Goal: Information Seeking & Learning: Learn about a topic

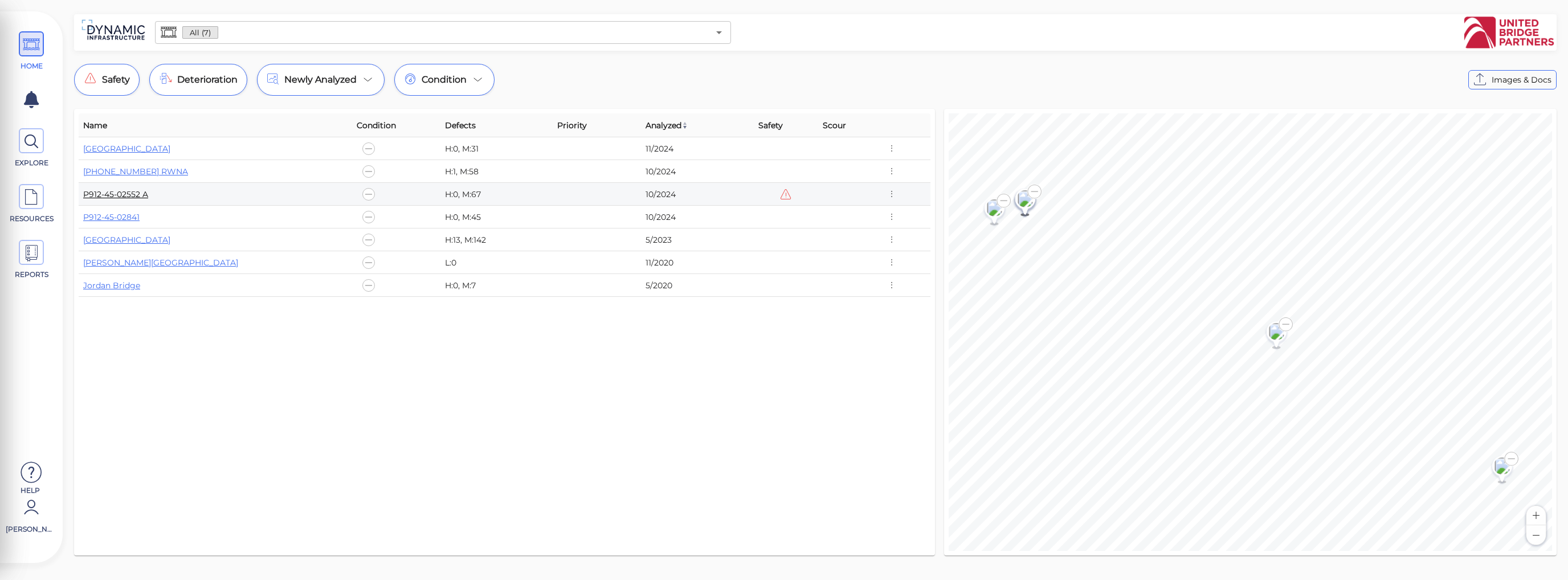
click at [135, 193] on link "P912-45-02552 A" at bounding box center [116, 194] width 65 height 10
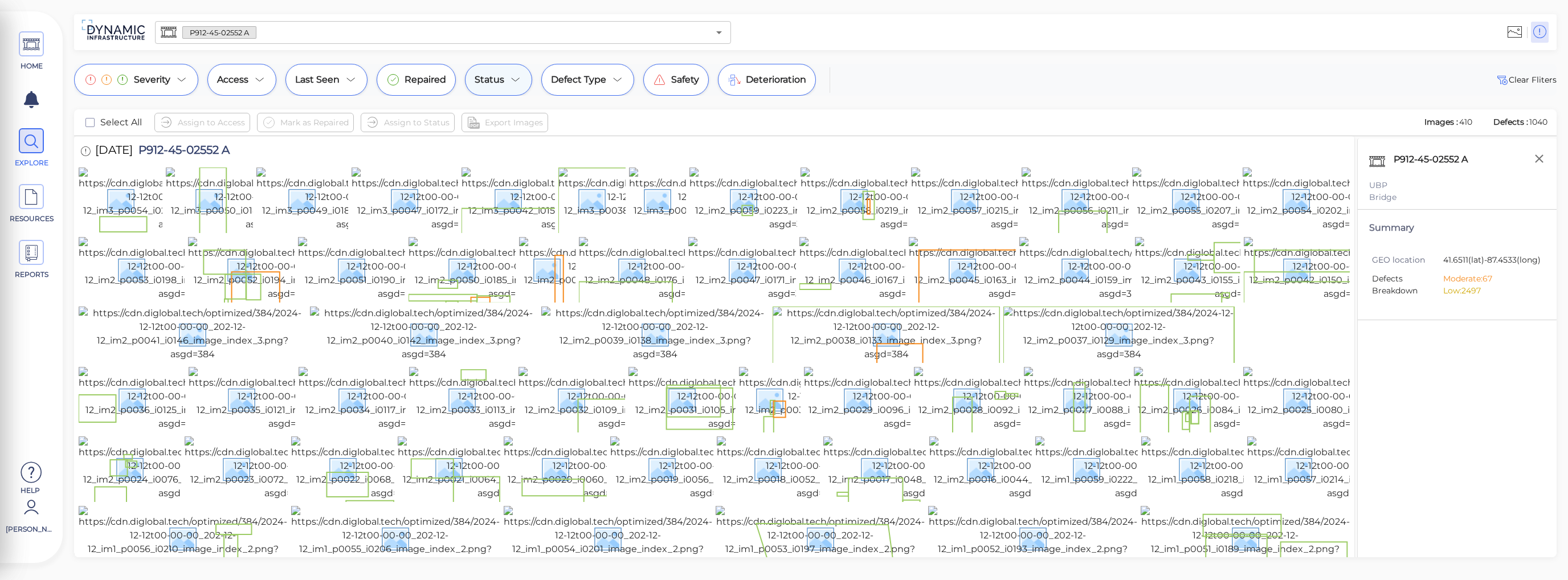
click at [513, 80] on icon at bounding box center [516, 80] width 7 height 4
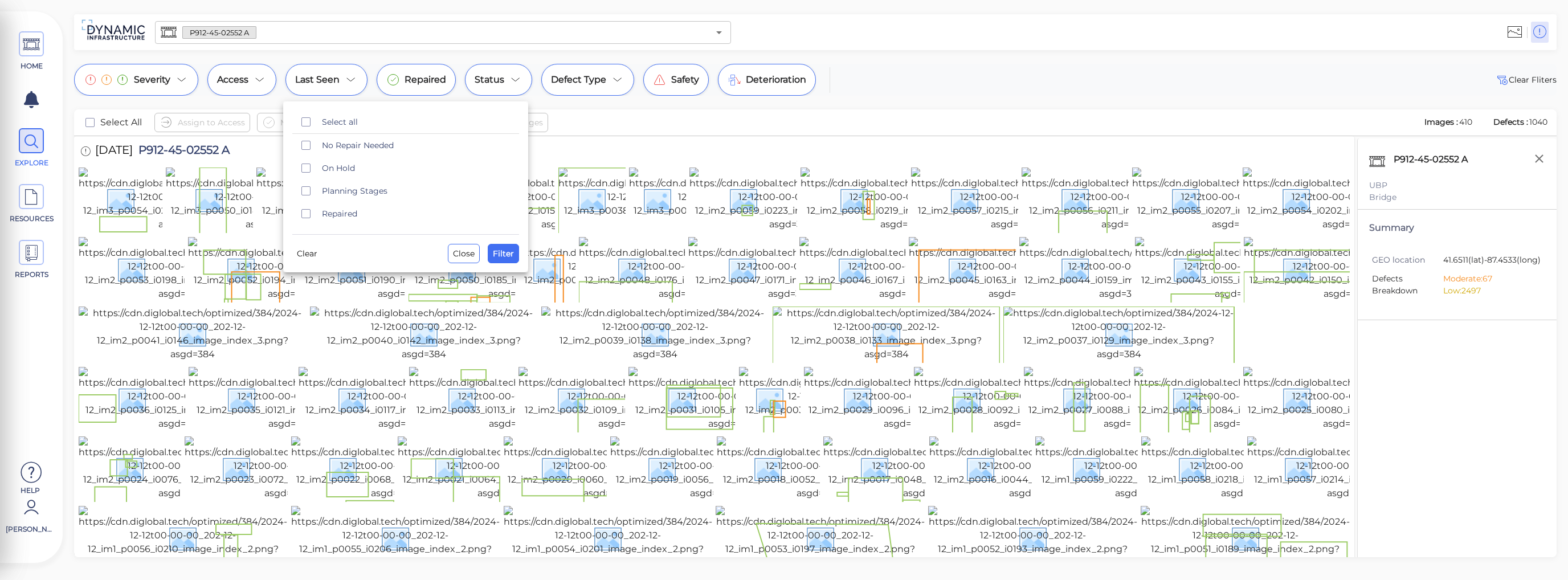
click at [948, 89] on div at bounding box center [784, 290] width 1568 height 580
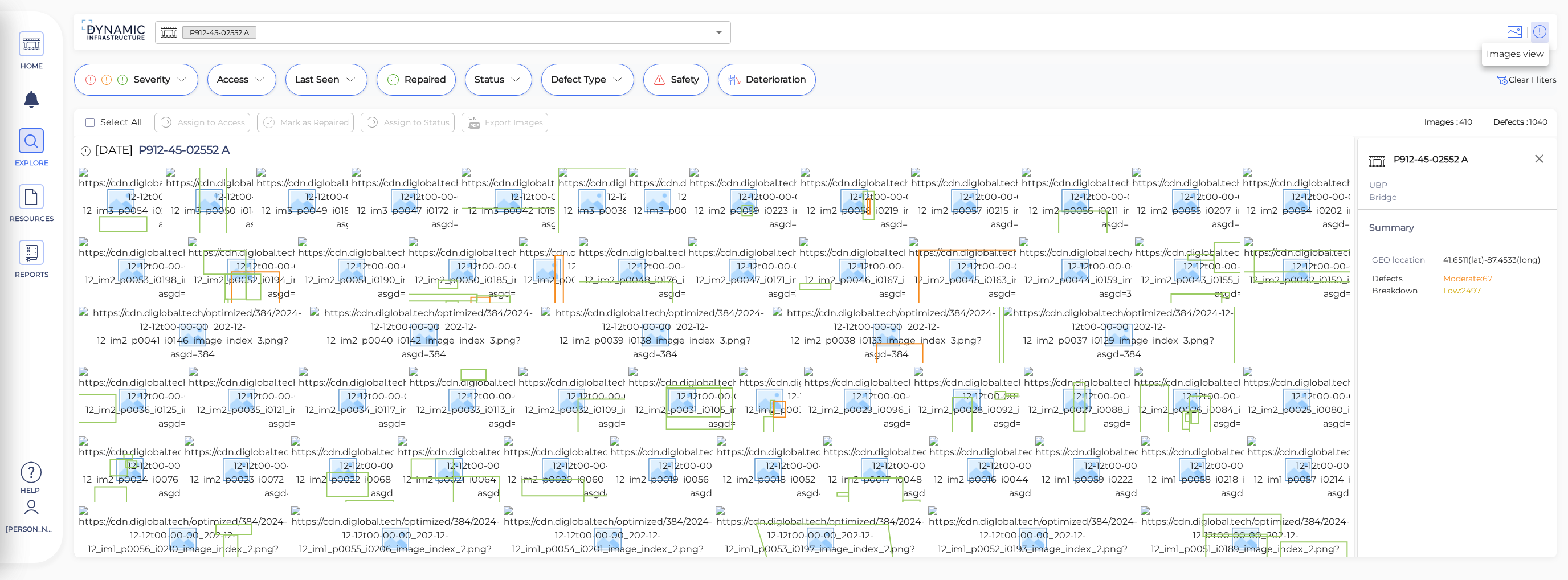
click at [1520, 34] on icon at bounding box center [1514, 32] width 14 height 17
click at [29, 39] on icon at bounding box center [32, 45] width 17 height 26
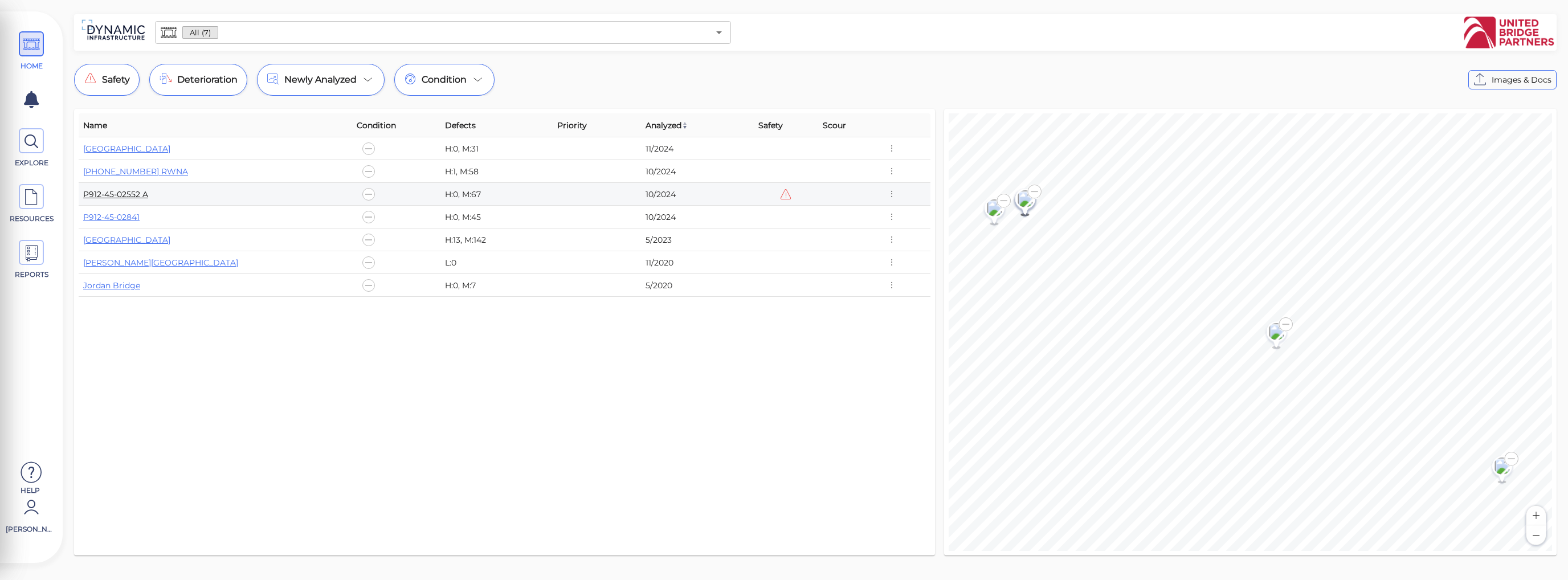
click at [130, 195] on link "P912-45-02552 A" at bounding box center [116, 194] width 65 height 10
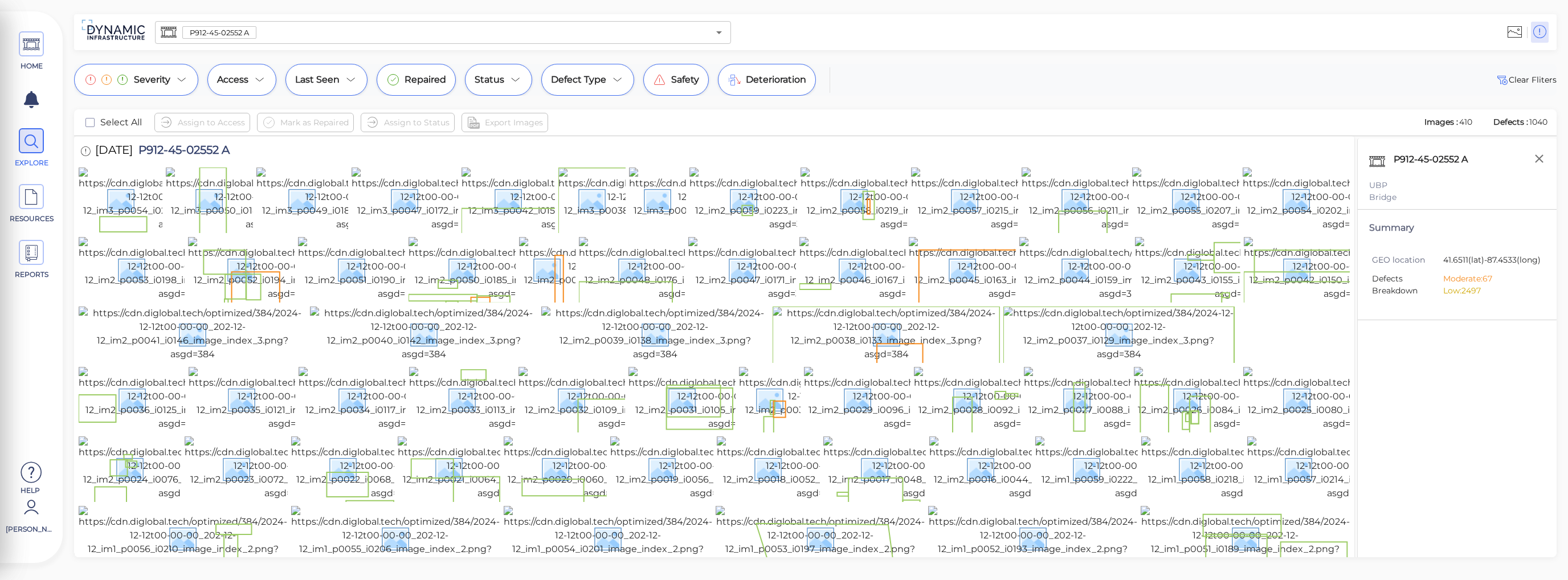
click at [241, 34] on span "P912-45-02552 A" at bounding box center [219, 32] width 73 height 11
click at [242, 34] on span "P912-45-02552 A" at bounding box center [219, 32] width 73 height 11
click at [32, 202] on icon at bounding box center [32, 198] width 17 height 26
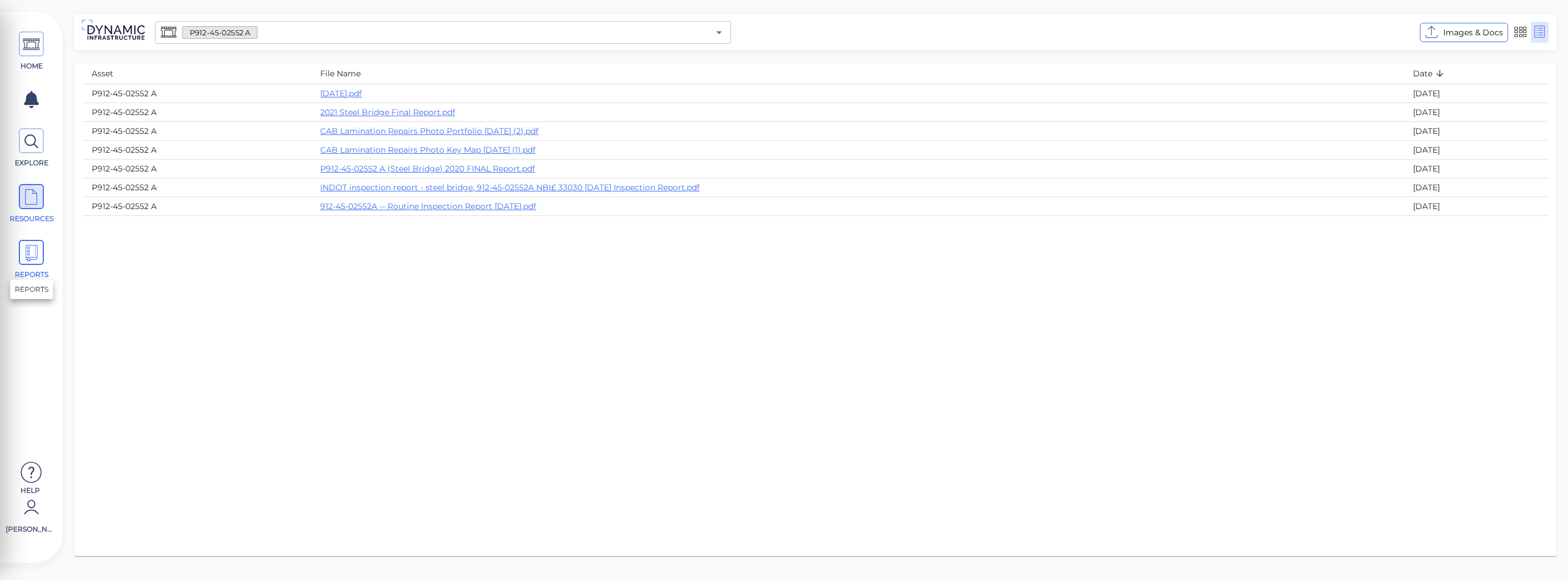
click at [33, 258] on icon at bounding box center [32, 253] width 17 height 26
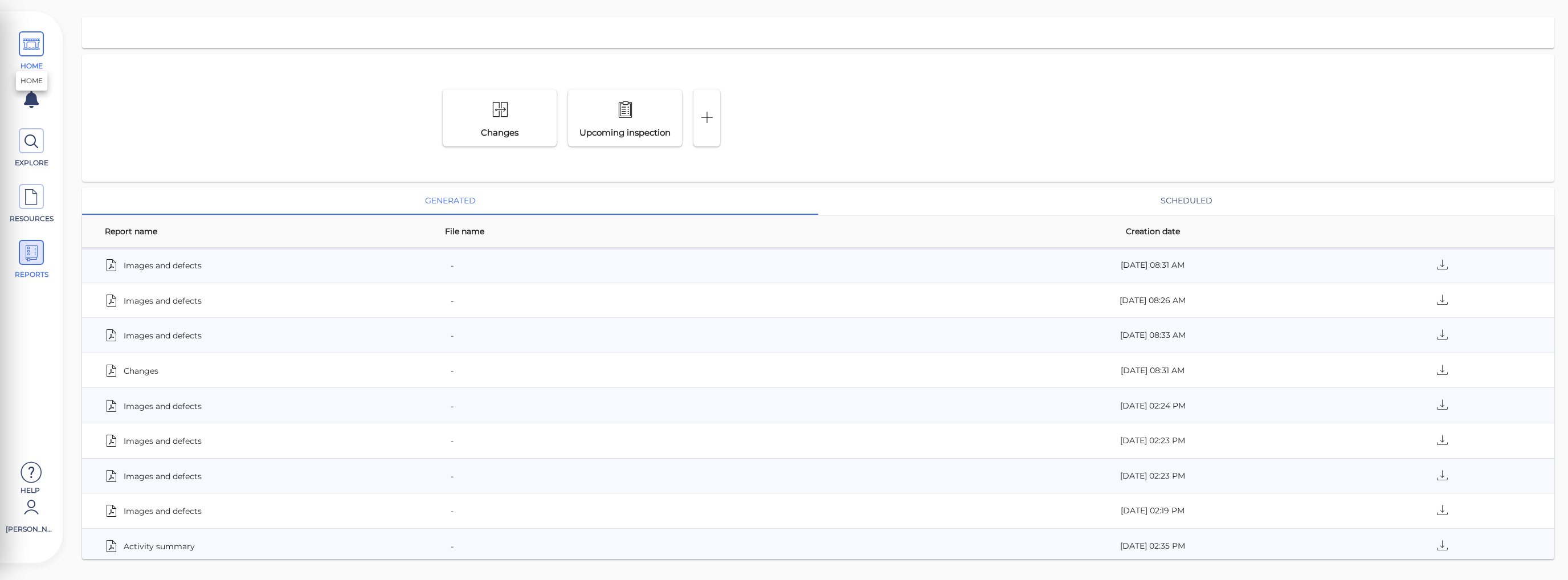
click at [31, 45] on icon at bounding box center [32, 45] width 17 height 26
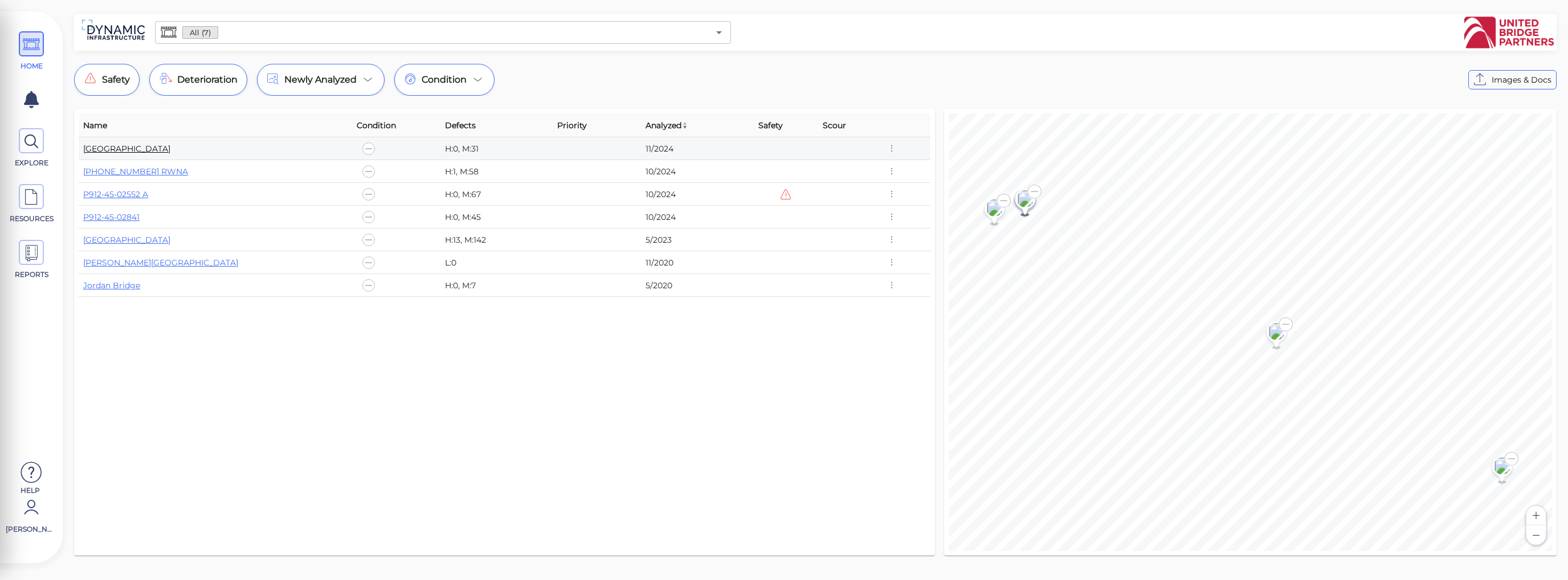
click at [165, 147] on link "Houbolt Road Extension" at bounding box center [127, 148] width 87 height 10
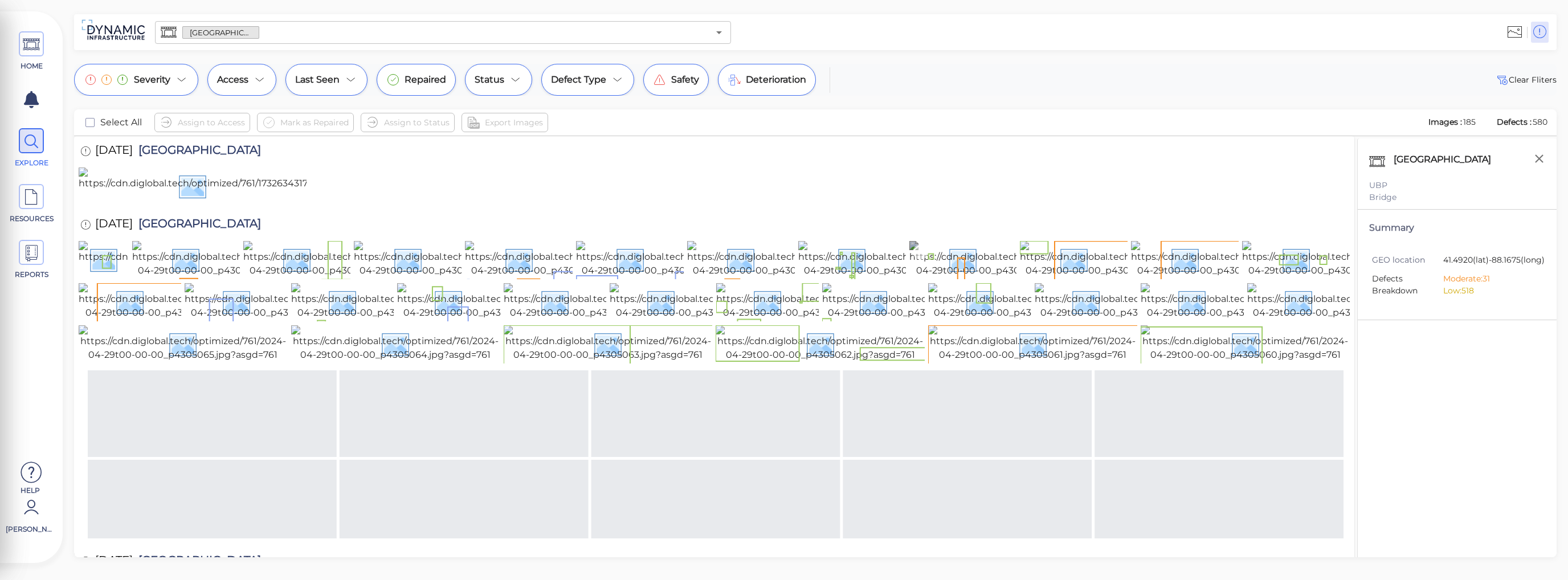
click at [991, 277] on img at bounding box center [1010, 259] width 201 height 36
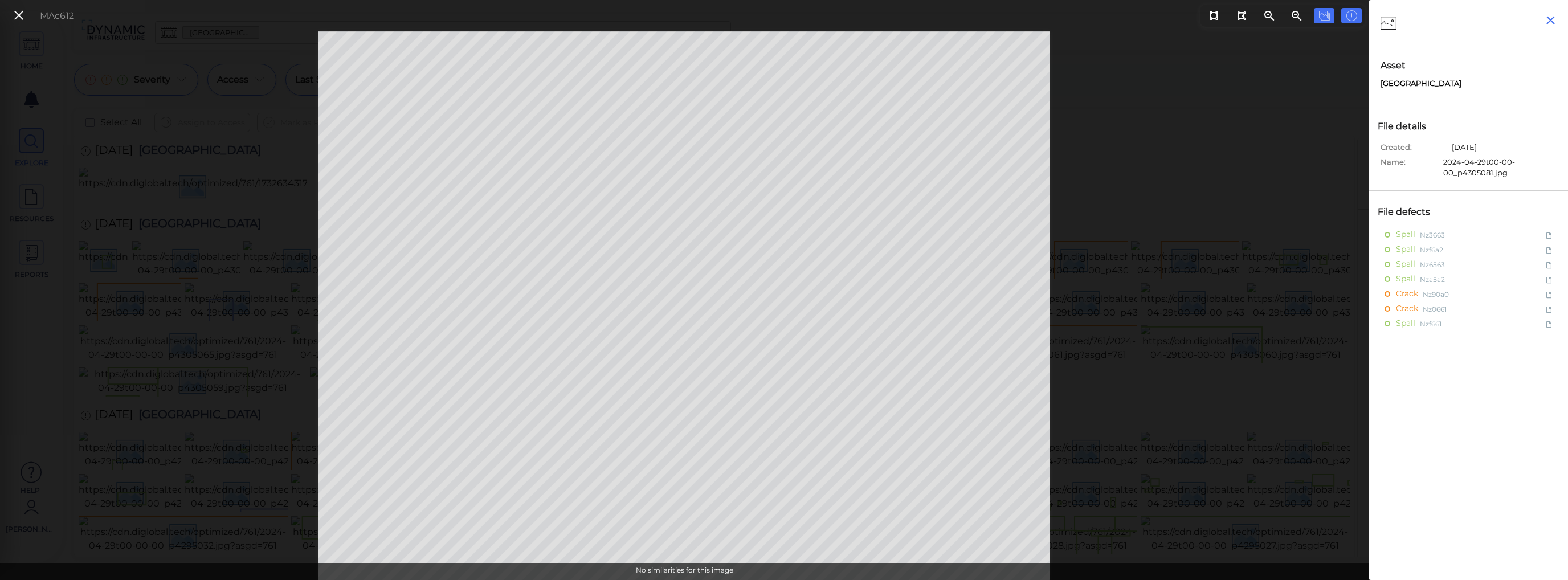
click at [1552, 20] on icon "button" at bounding box center [1549, 19] width 14 height 14
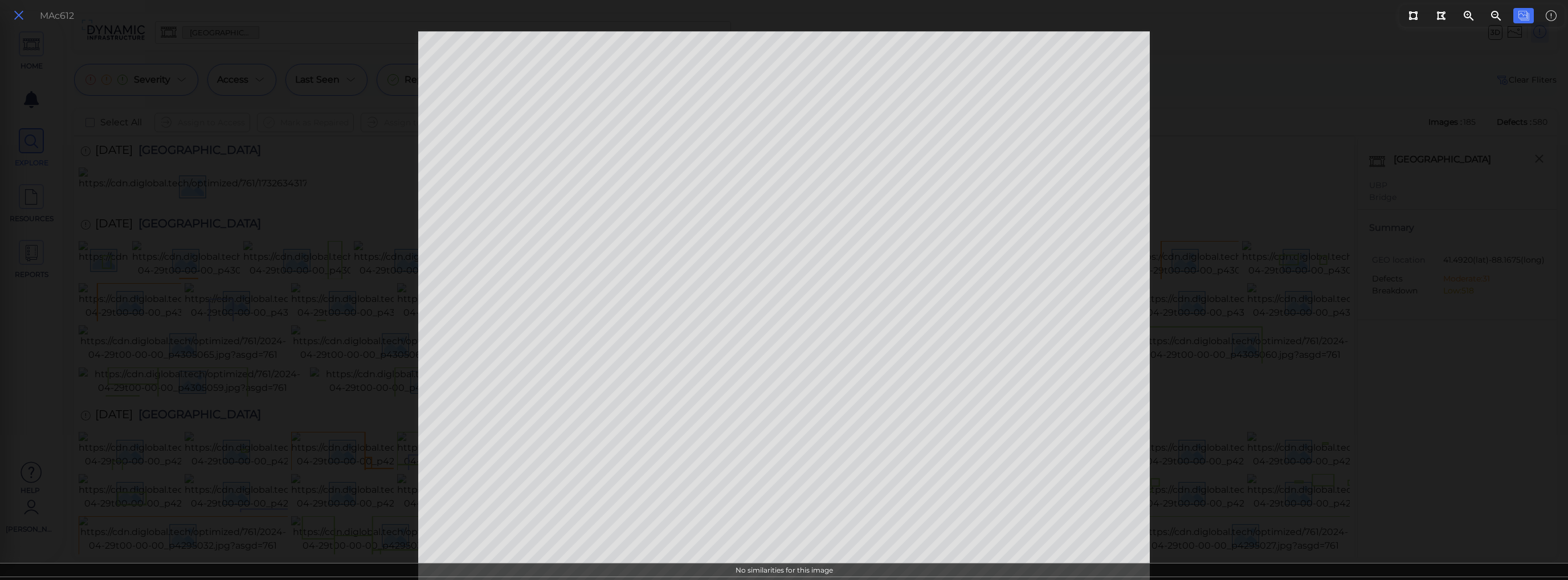
click at [24, 12] on icon at bounding box center [19, 16] width 13 height 16
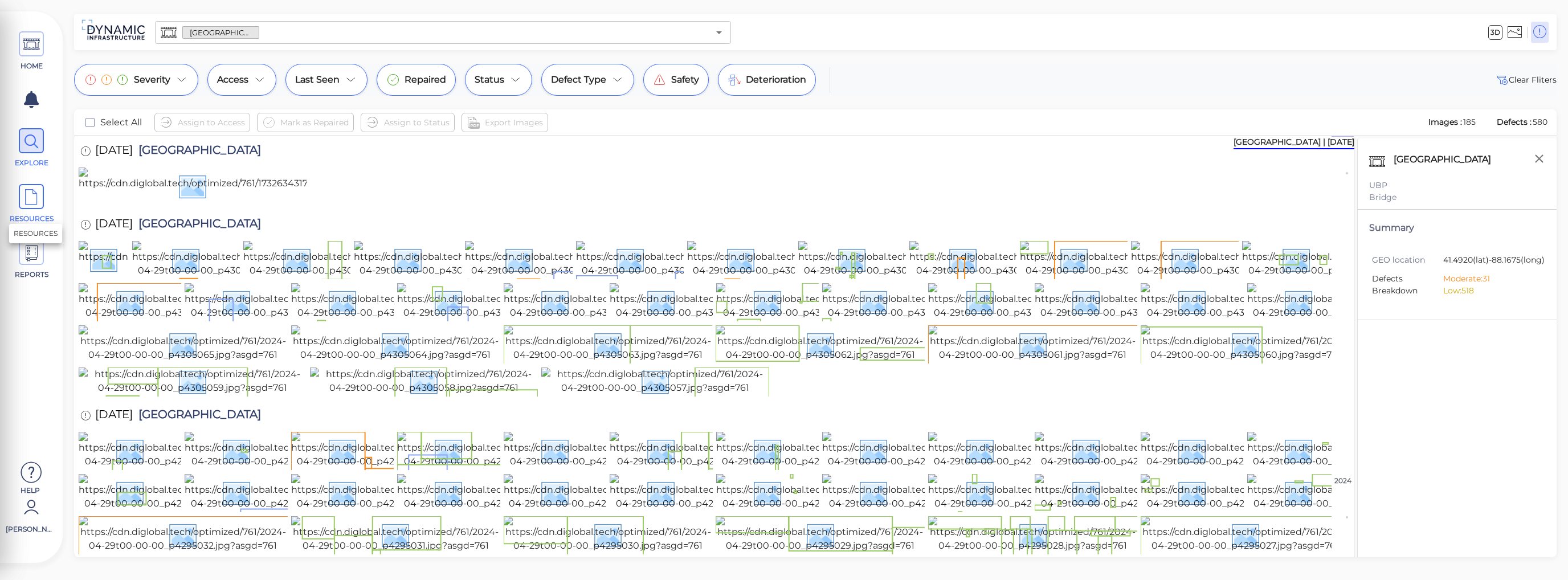
click at [30, 199] on icon at bounding box center [32, 198] width 17 height 26
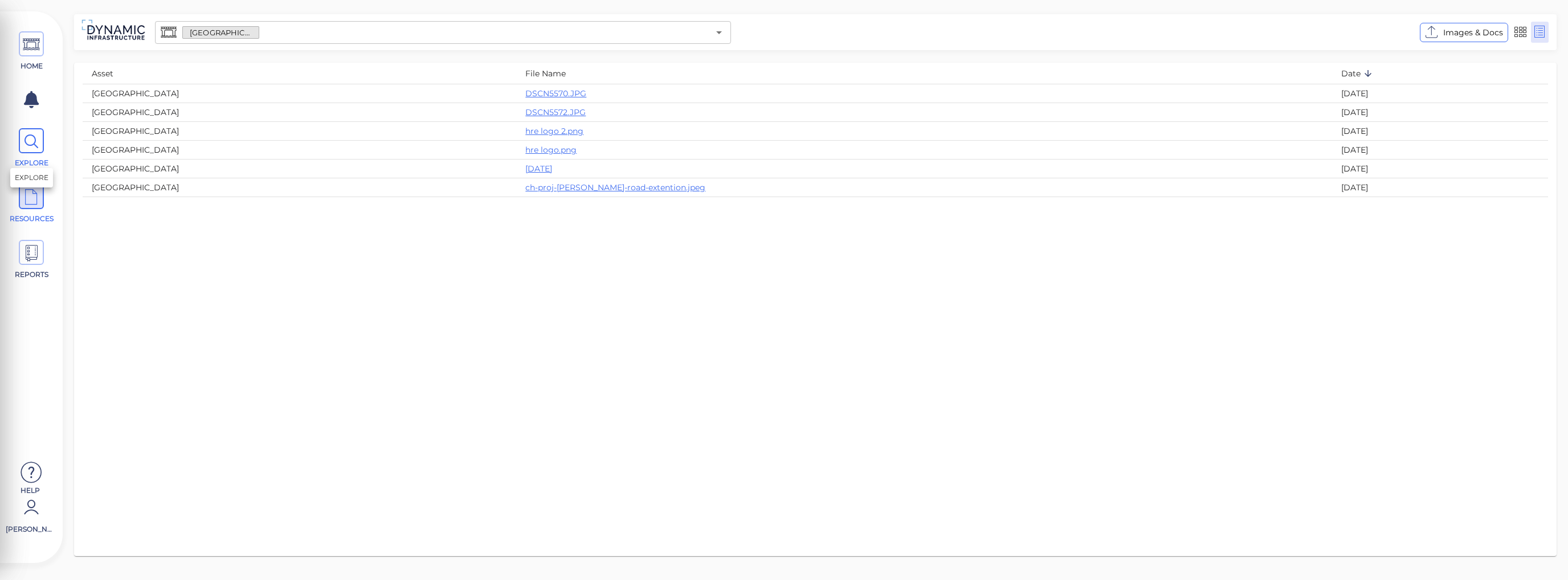
click at [35, 145] on icon at bounding box center [32, 142] width 17 height 26
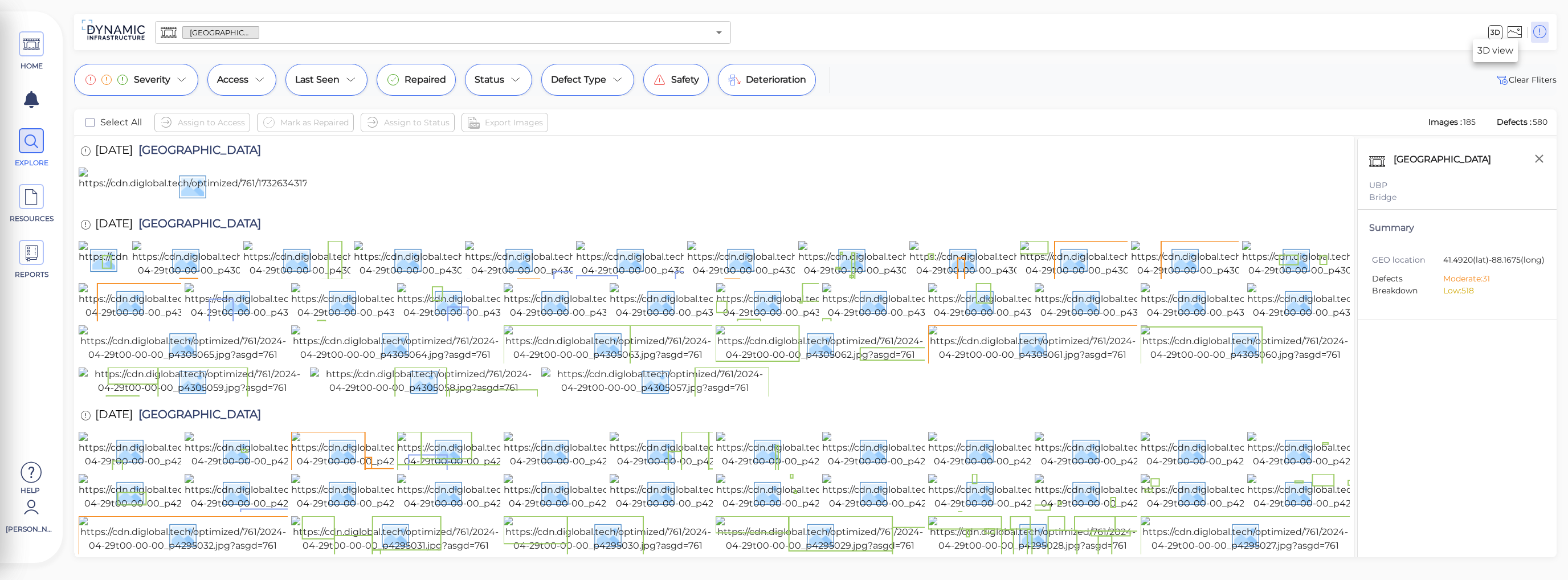
click at [1497, 34] on span "3D" at bounding box center [1495, 32] width 14 height 15
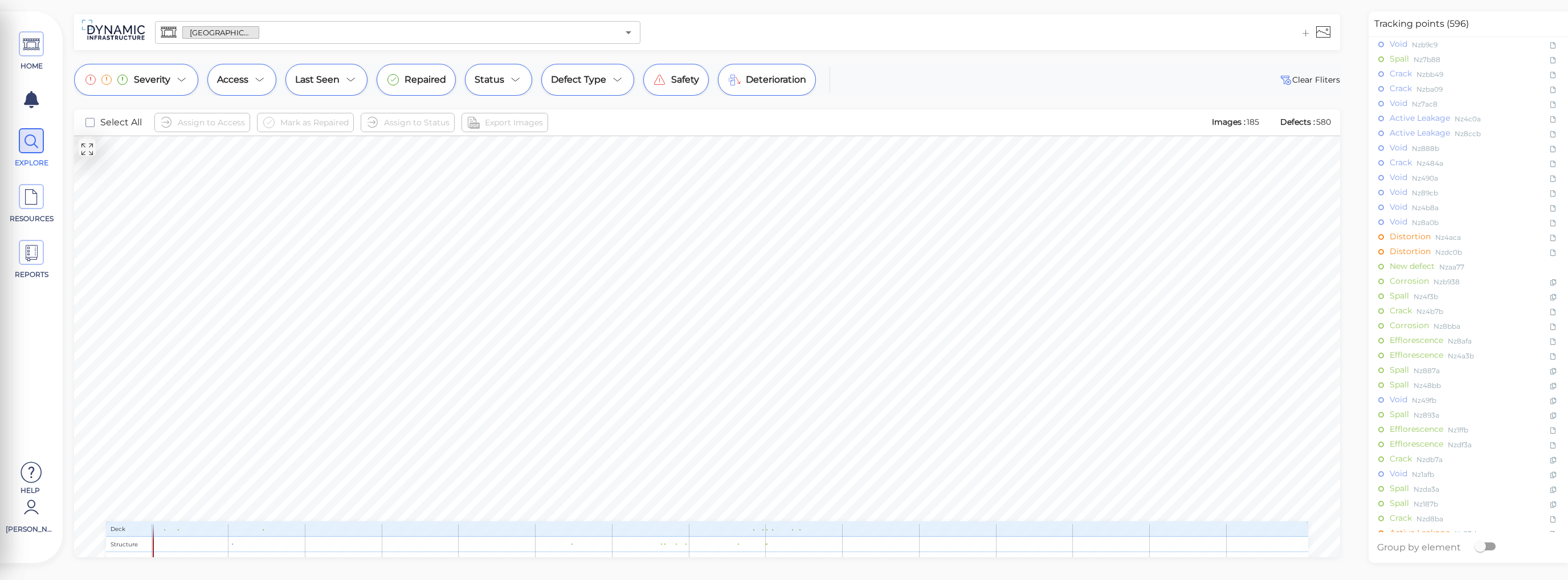
click at [164, 529] on span at bounding box center [707, 529] width 1203 height 16
click at [179, 529] on span at bounding box center [707, 529] width 1203 height 16
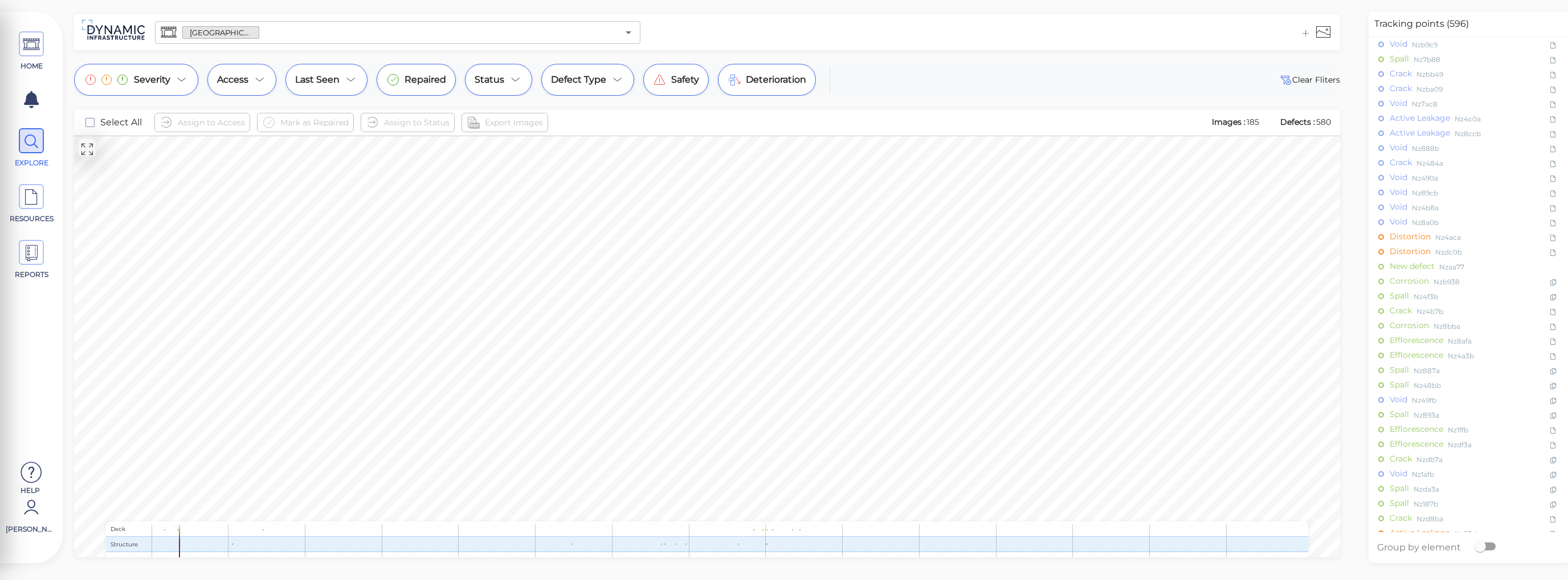
click at [233, 546] on span at bounding box center [707, 545] width 1203 height 16
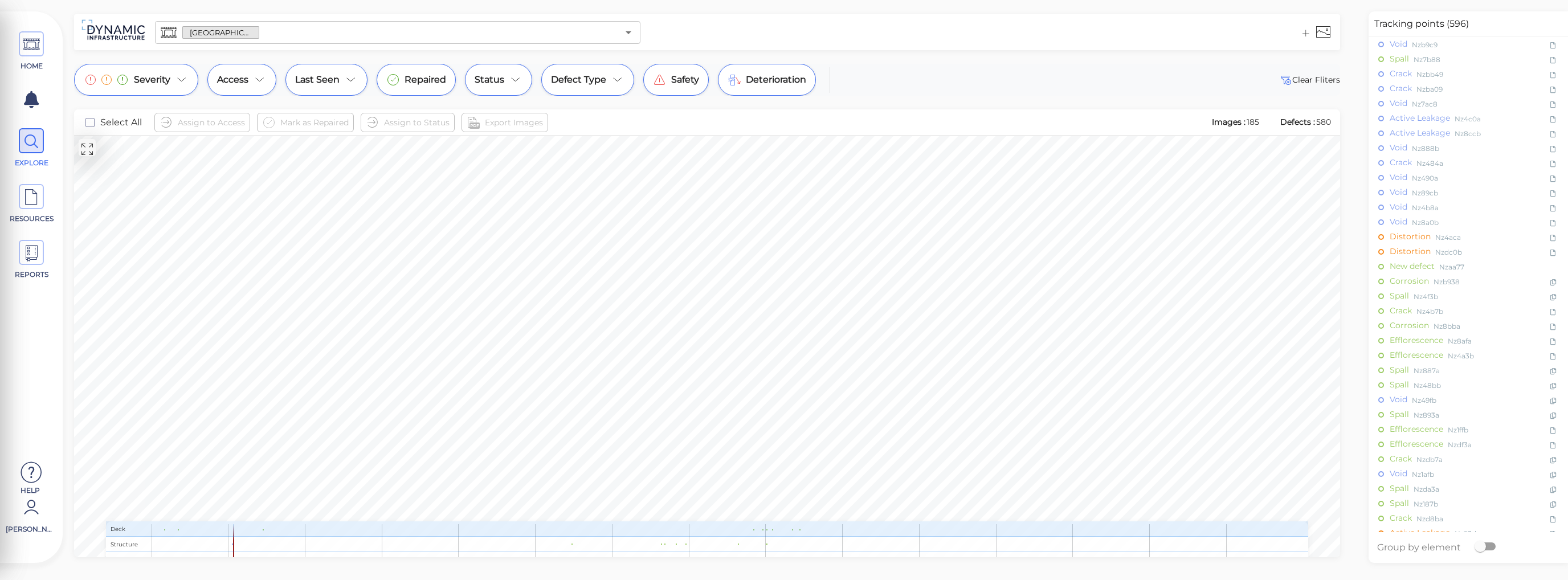
click at [262, 530] on span at bounding box center [707, 529] width 1203 height 16
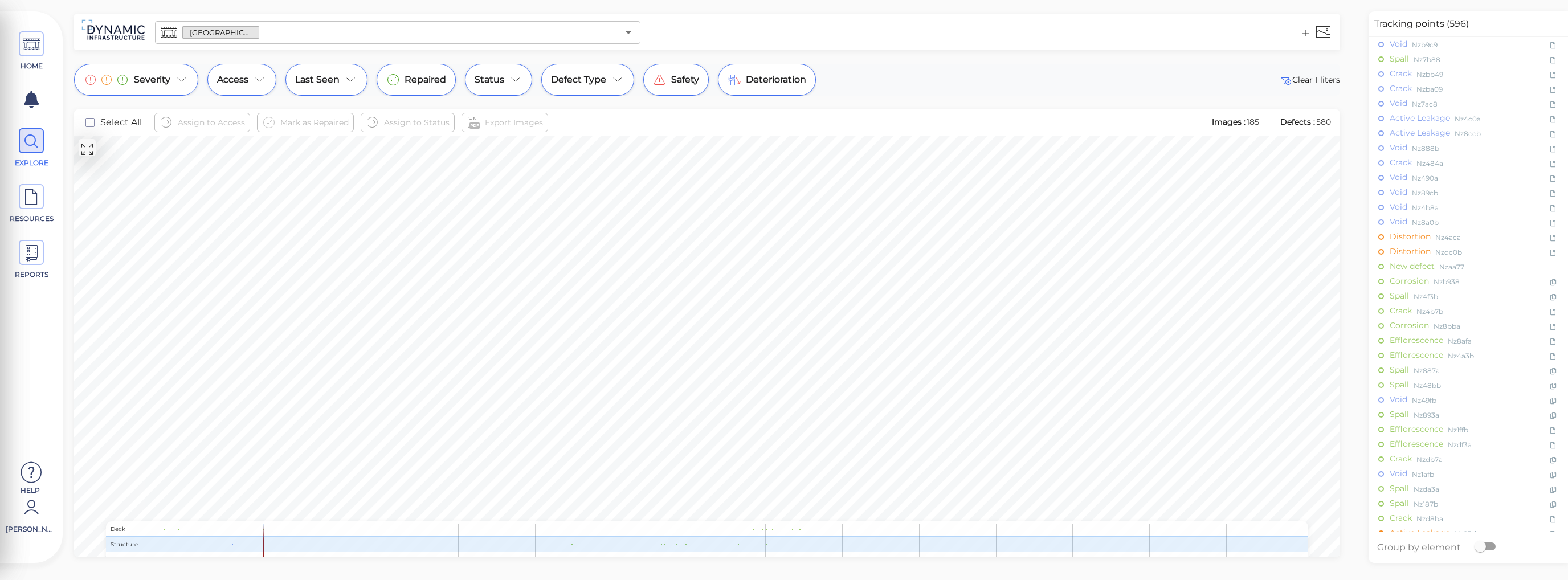
click at [438, 546] on span at bounding box center [707, 545] width 1203 height 16
click at [661, 545] on span at bounding box center [707, 545] width 1203 height 16
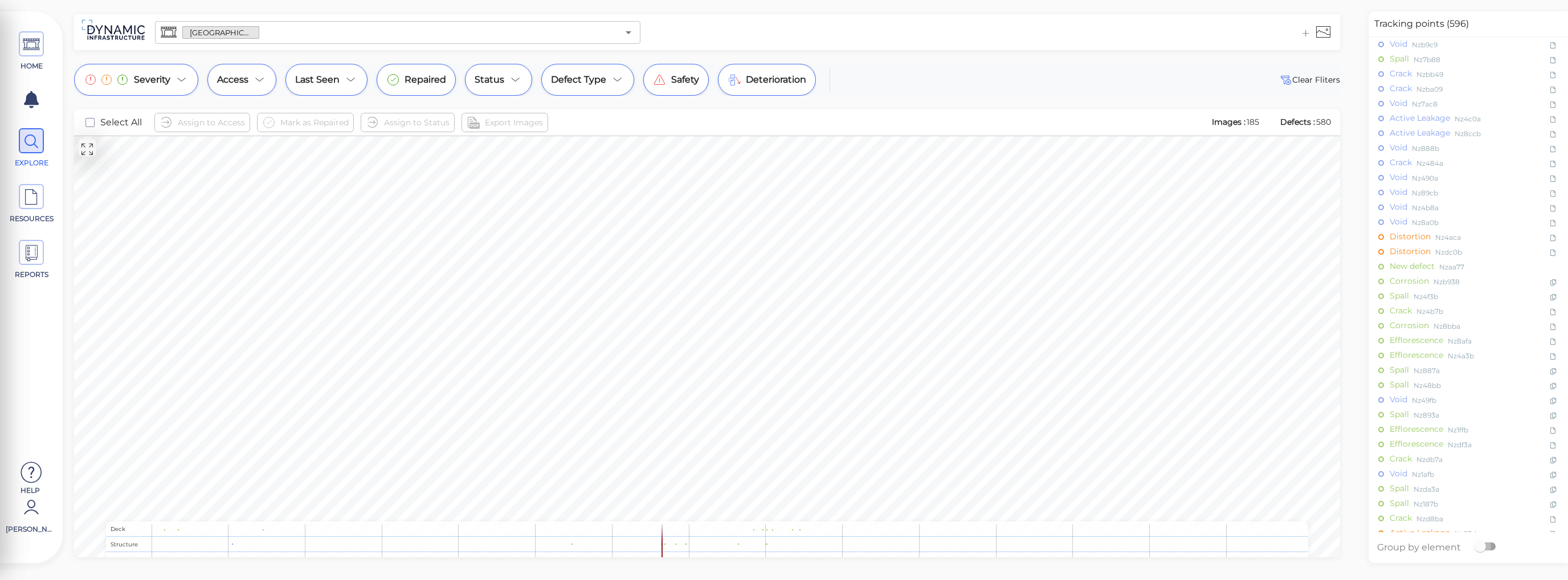
click at [1479, 544] on input "primary checkbox" at bounding box center [1480, 547] width 65 height 21
checkbox input "true"
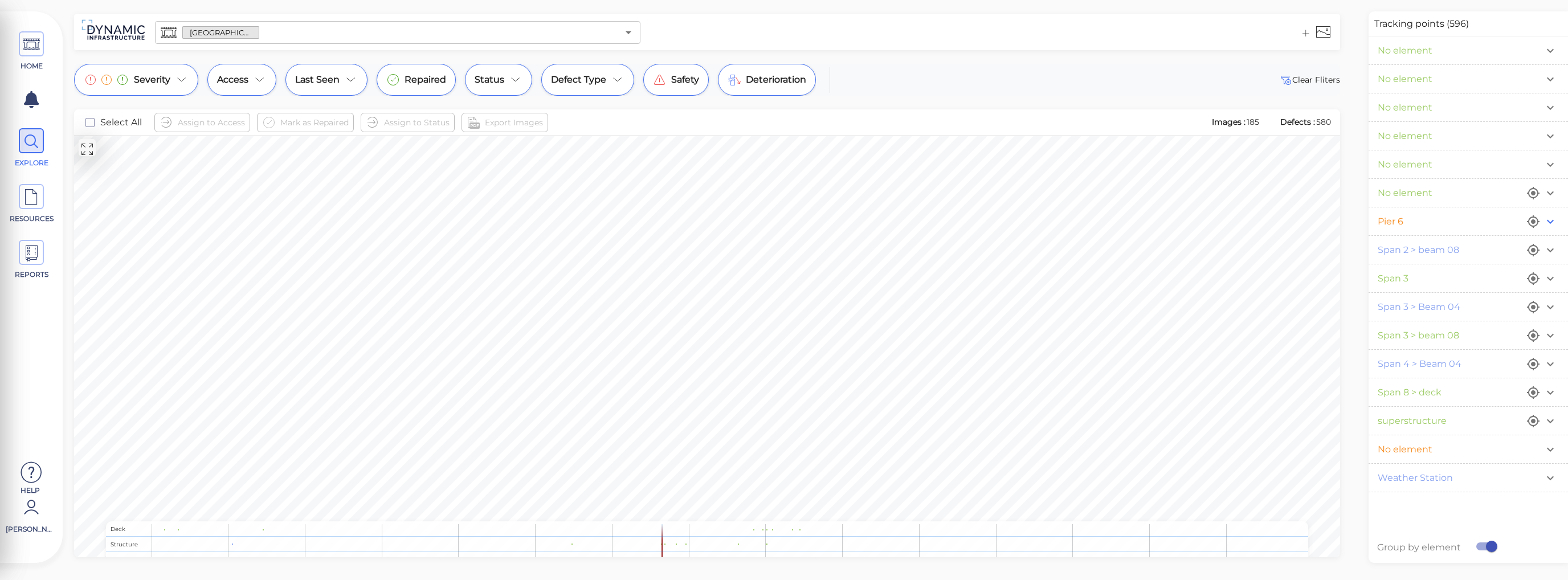
click at [1550, 221] on icon "button" at bounding box center [1549, 222] width 14 height 14
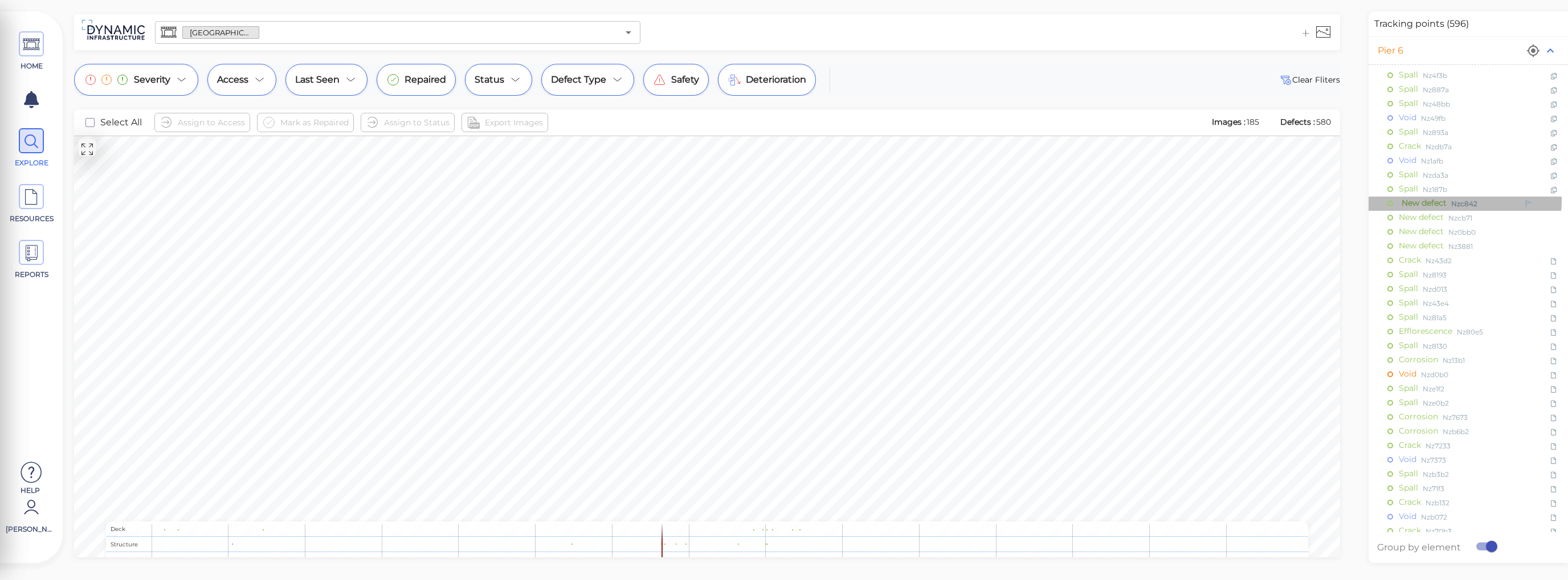
click at [1434, 200] on span "New defect" at bounding box center [1422, 203] width 48 height 14
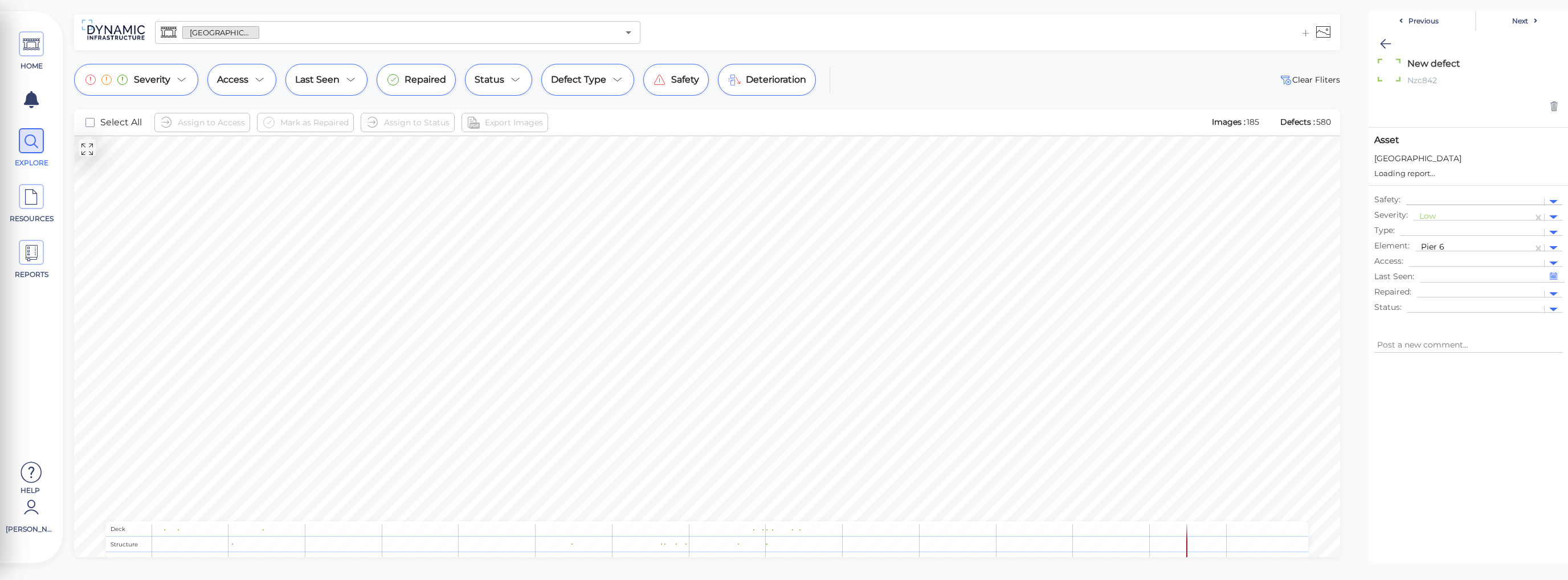
type textarea "x"
click at [29, 140] on icon at bounding box center [32, 142] width 17 height 26
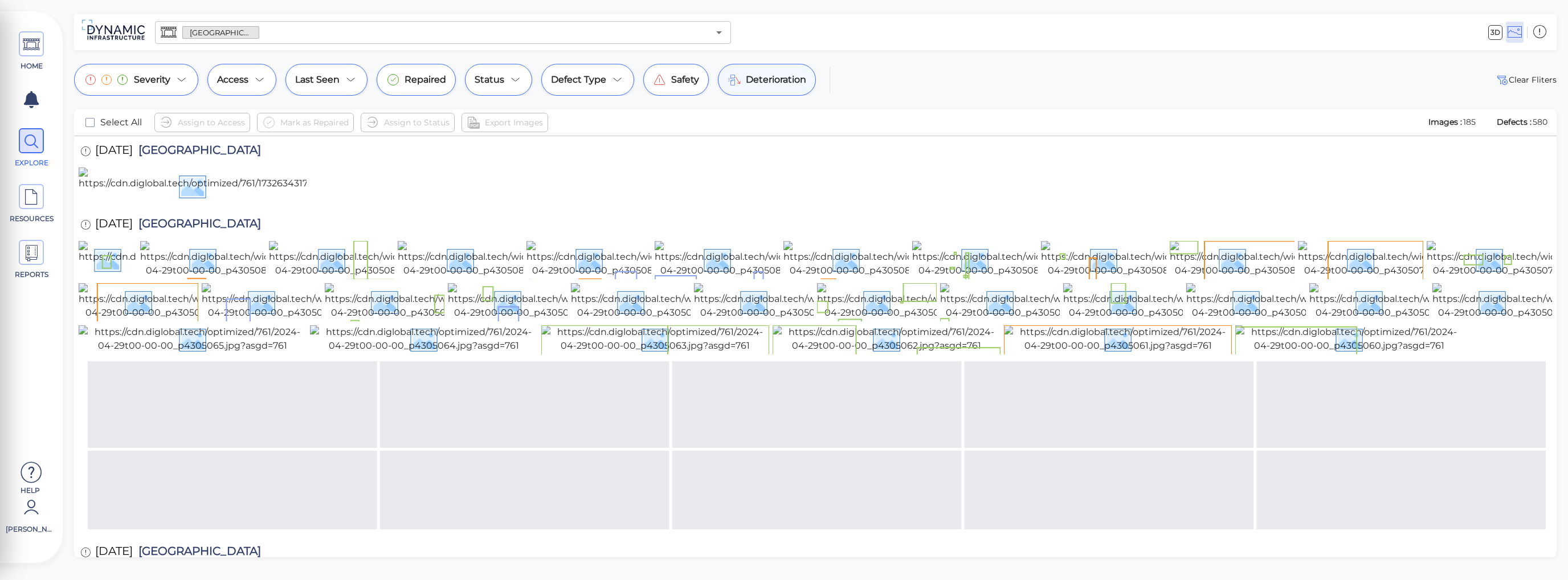
click at [758, 81] on span "Deterioration" at bounding box center [775, 80] width 60 height 14
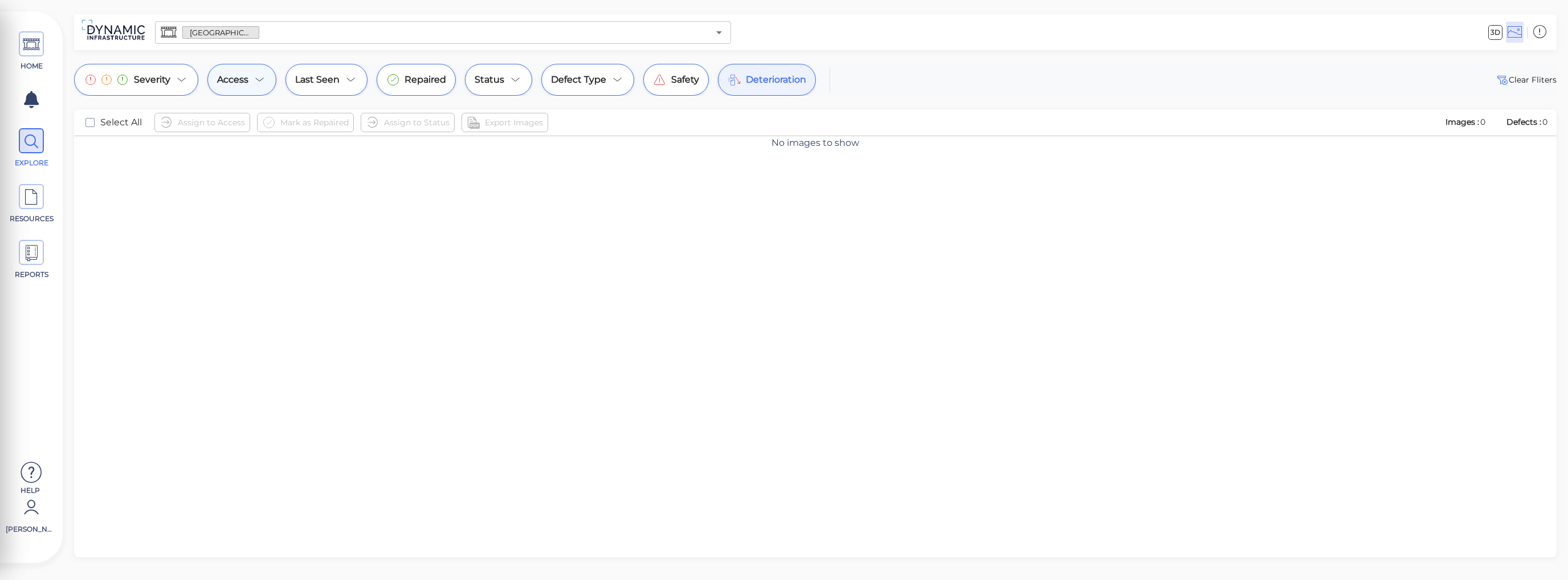
click at [260, 78] on icon at bounding box center [260, 80] width 14 height 14
click at [405, 205] on div at bounding box center [784, 290] width 1568 height 580
click at [717, 36] on icon "Open" at bounding box center [719, 32] width 14 height 14
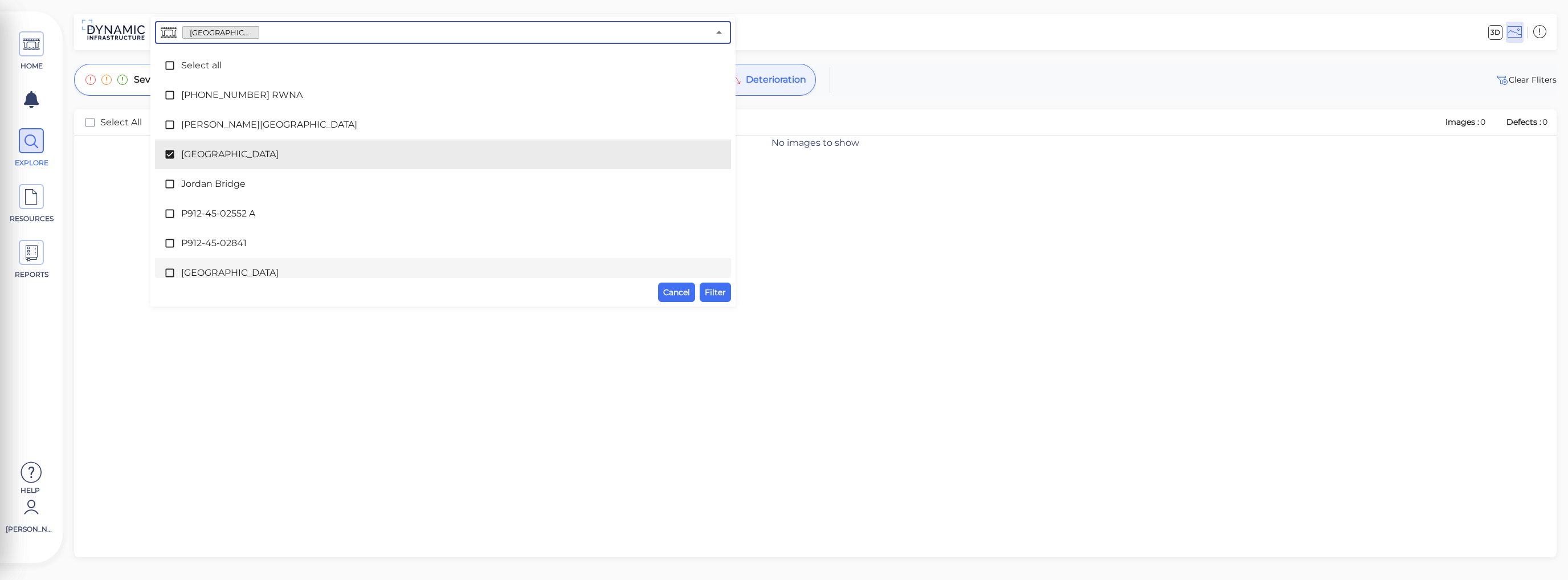
click at [169, 270] on icon at bounding box center [170, 273] width 11 height 11
click at [172, 151] on icon at bounding box center [169, 154] width 8 height 8
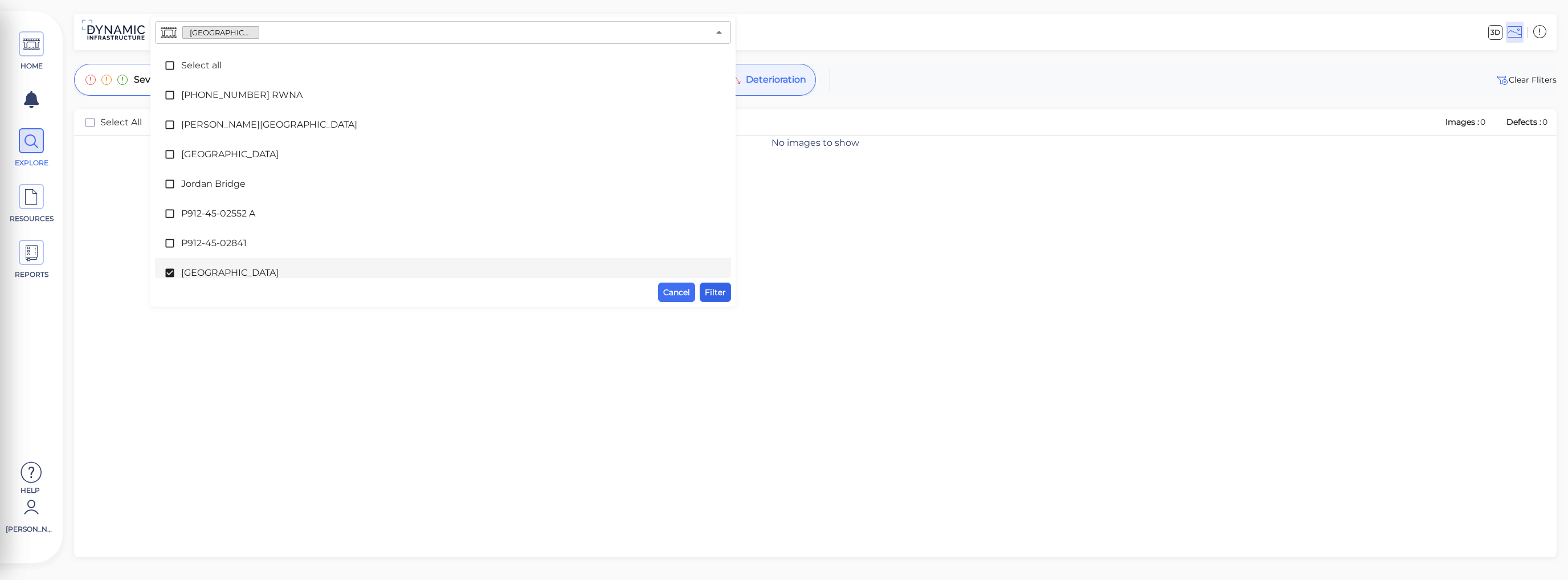
click at [713, 292] on span "Filter" at bounding box center [715, 292] width 21 height 14
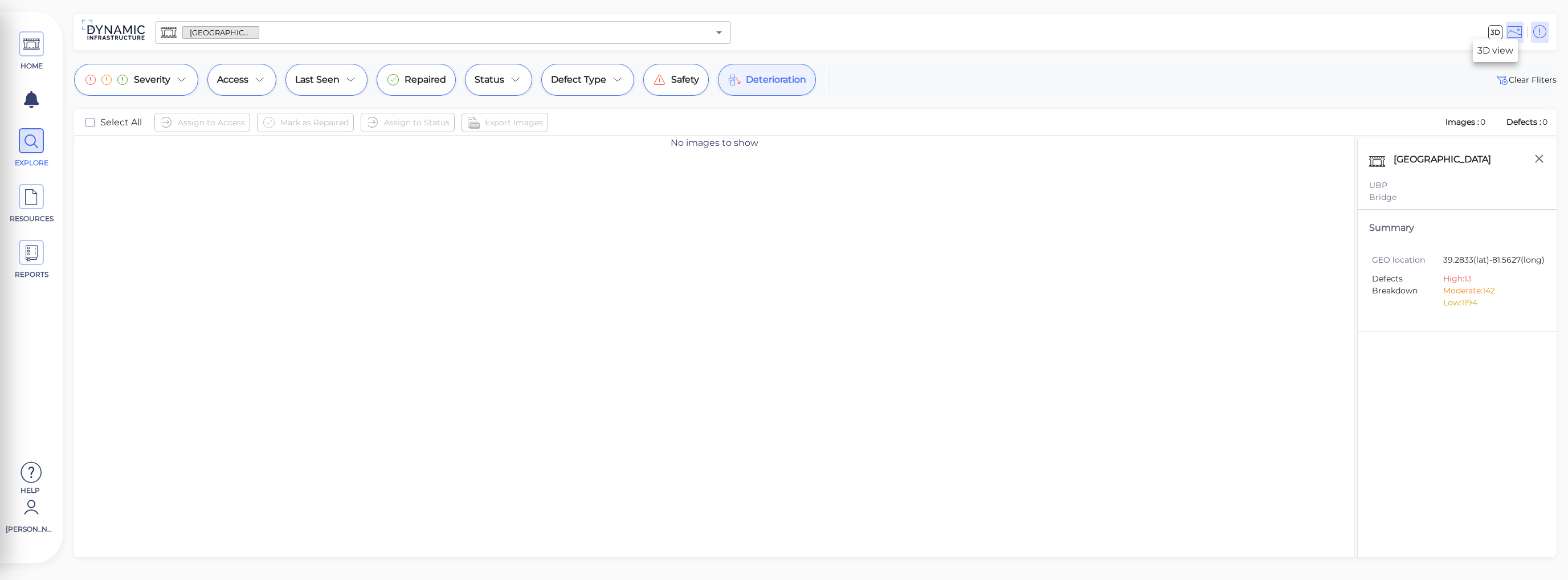
click at [1496, 33] on span "3D" at bounding box center [1495, 32] width 14 height 15
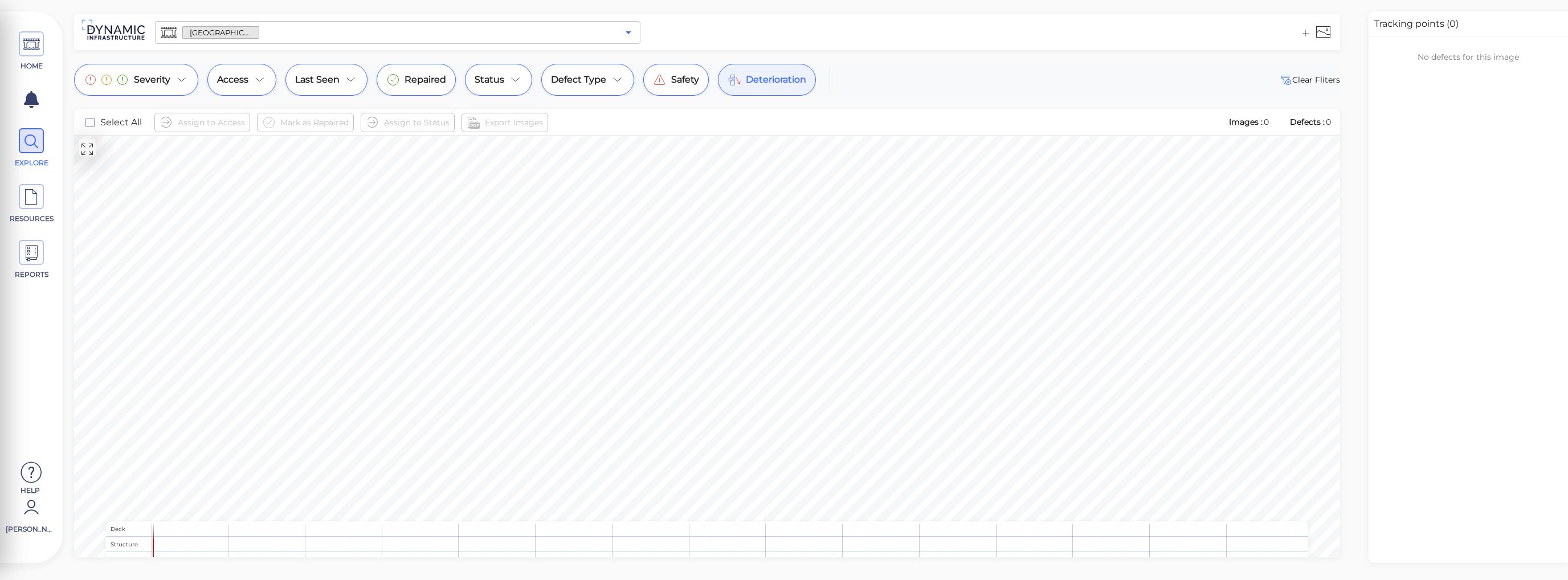
click at [624, 32] on icon "Open" at bounding box center [628, 32] width 14 height 14
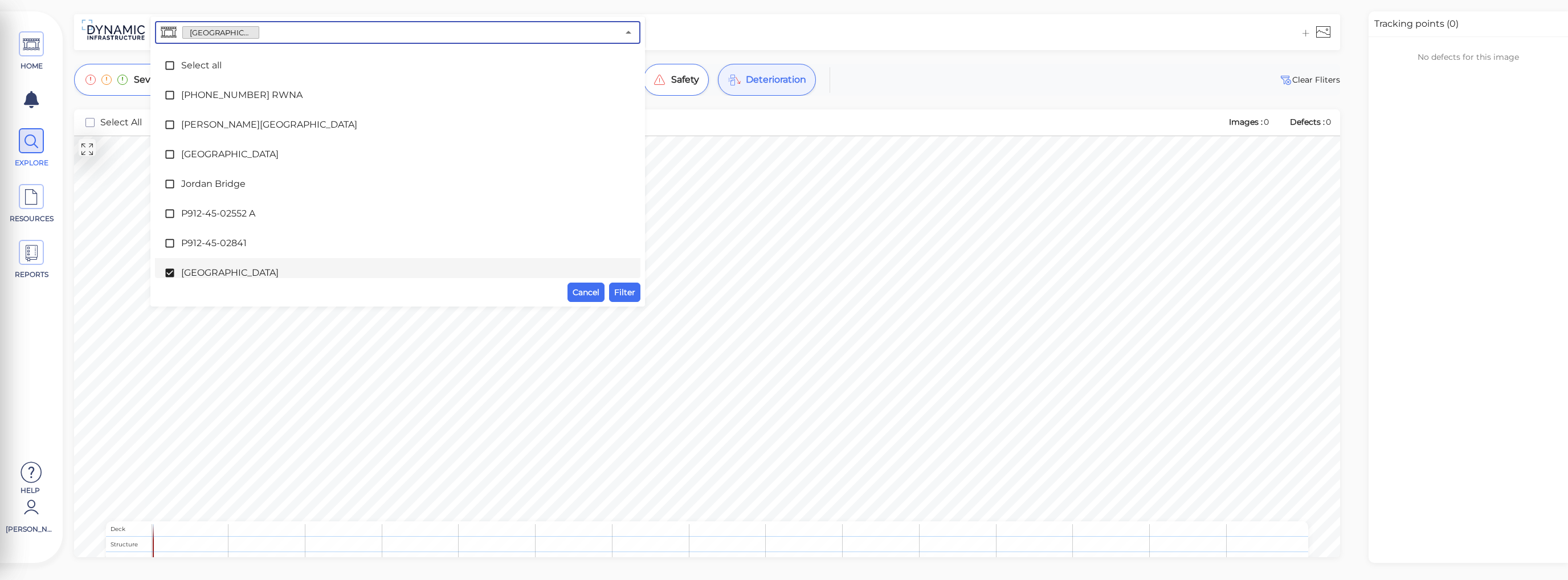
click at [168, 273] on icon at bounding box center [169, 273] width 8 height 8
click at [170, 185] on icon at bounding box center [170, 184] width 11 height 11
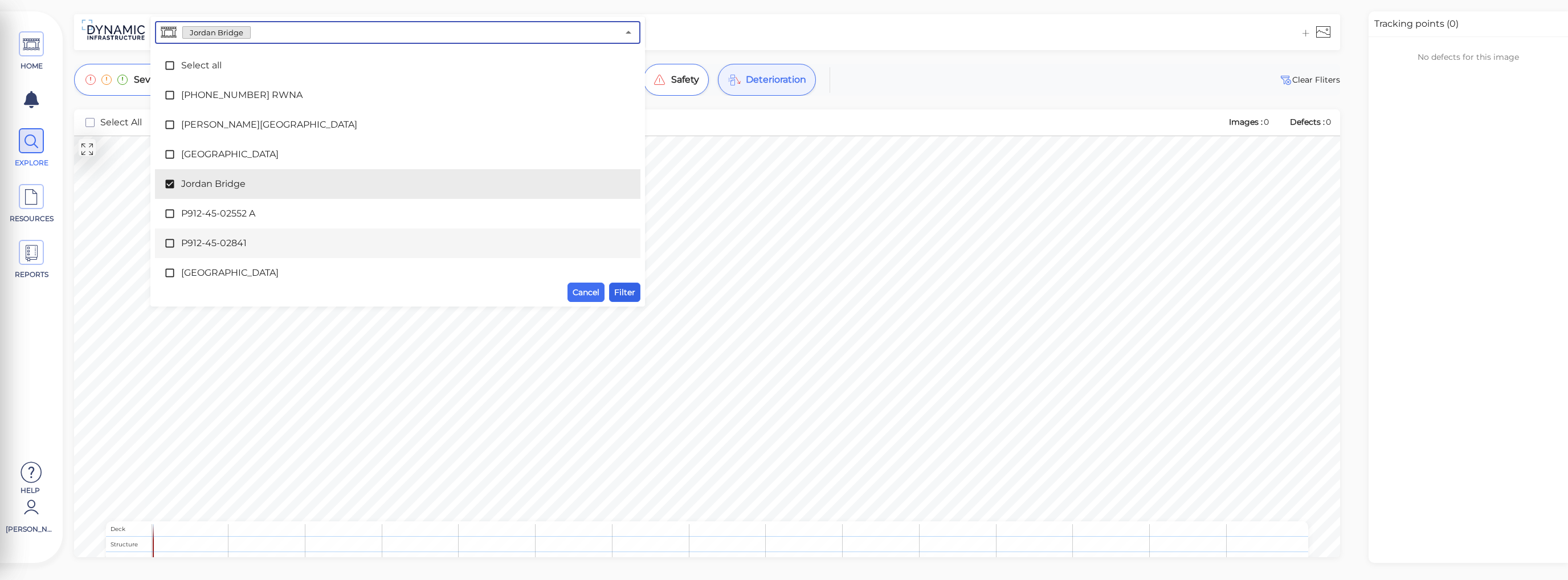
click at [619, 290] on span "Filter" at bounding box center [624, 292] width 21 height 14
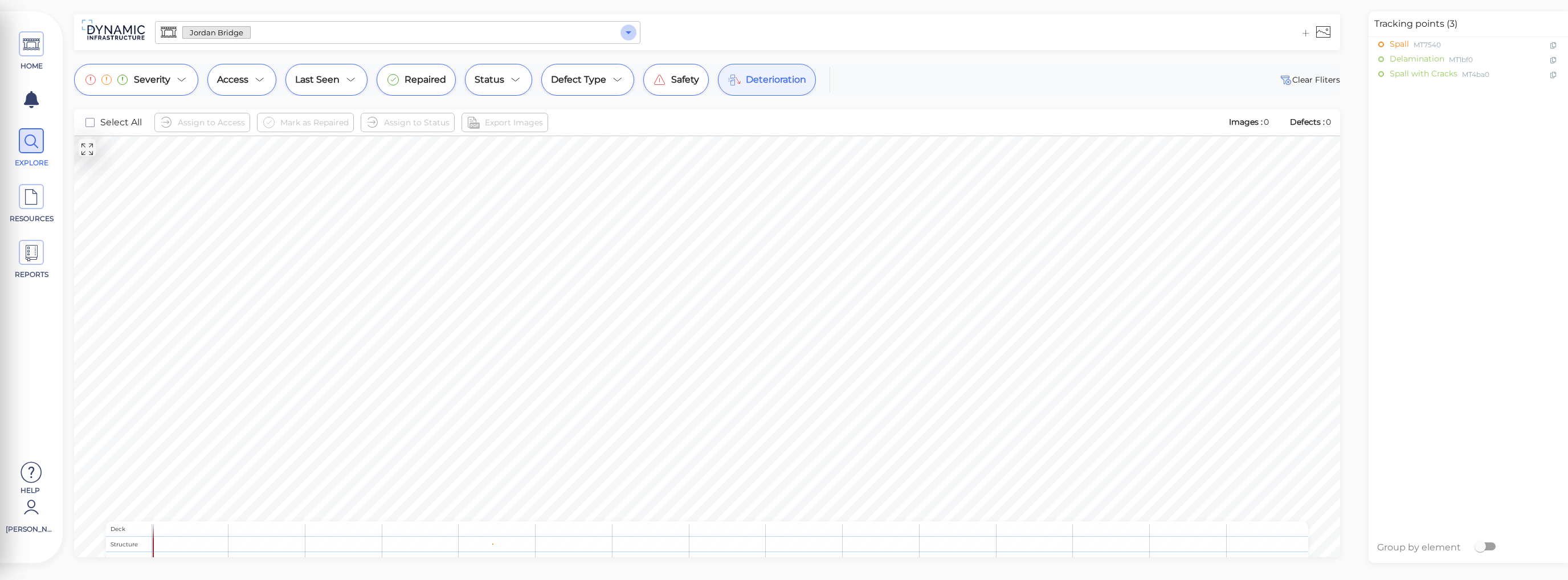
click at [631, 32] on icon "Open" at bounding box center [628, 32] width 14 height 14
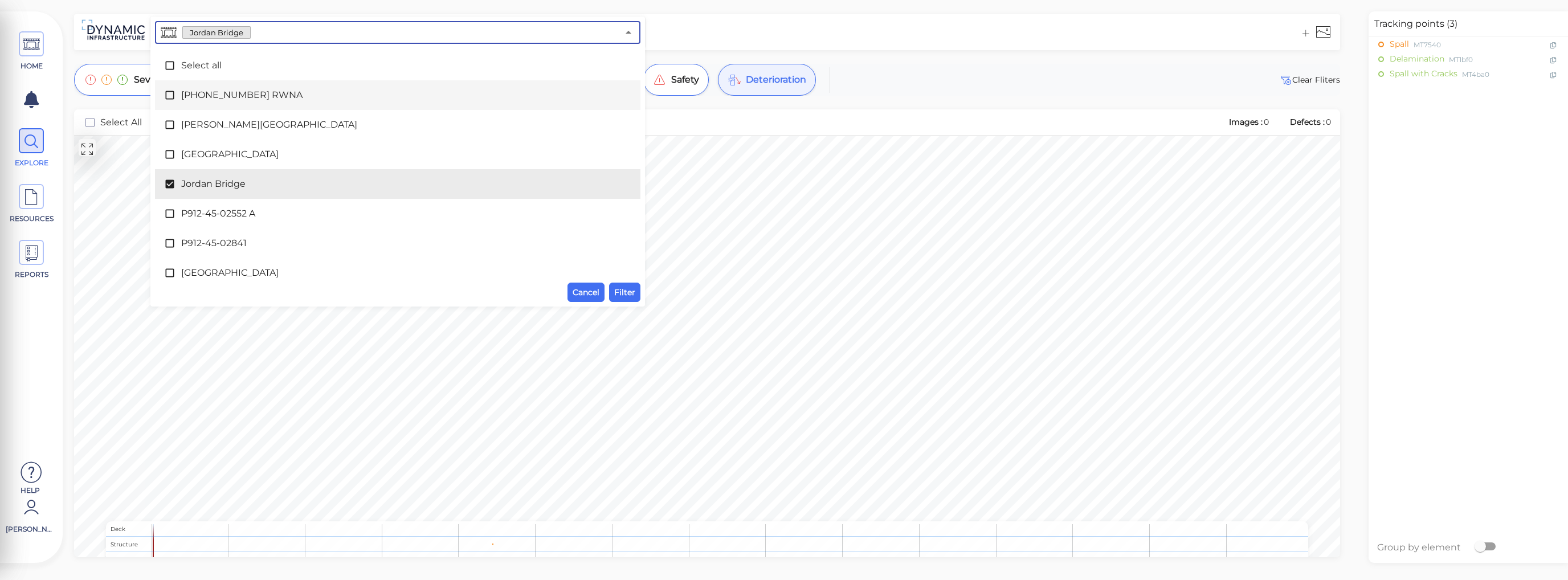
click at [171, 96] on icon at bounding box center [170, 95] width 11 height 11
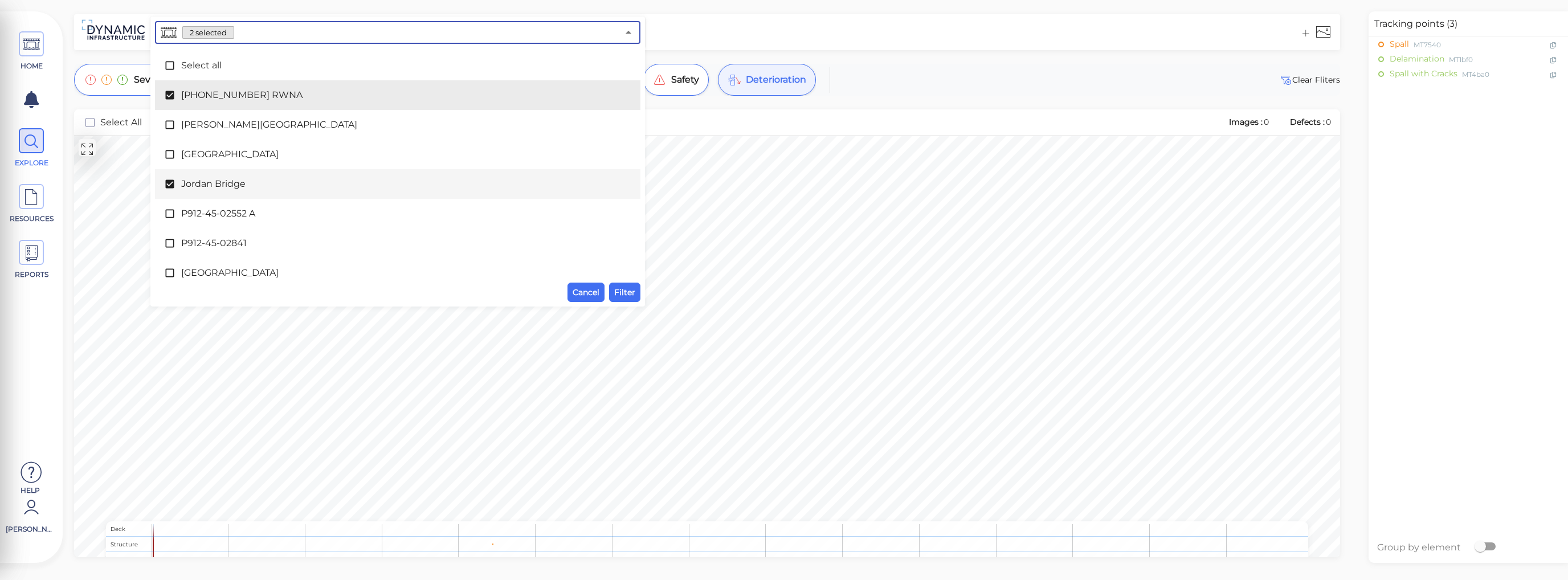
click at [169, 183] on icon at bounding box center [169, 184] width 8 height 8
click at [622, 293] on span "Filter" at bounding box center [624, 292] width 21 height 14
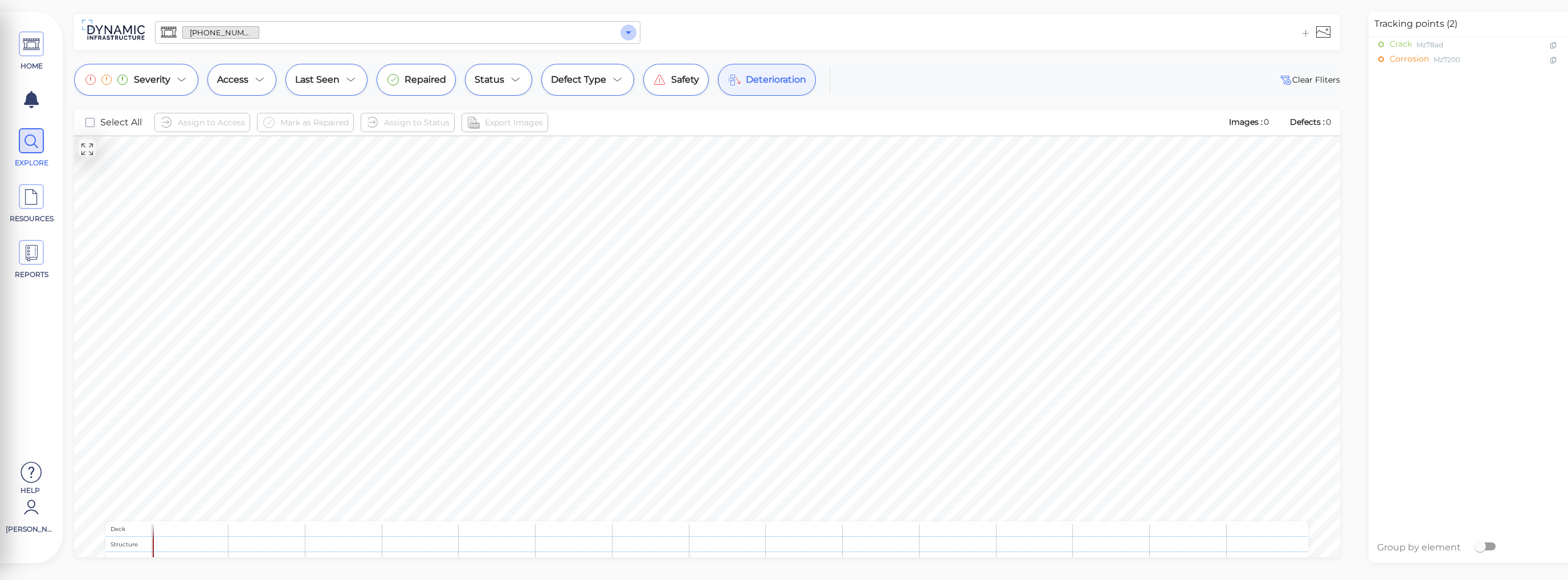
click at [627, 31] on icon "Open" at bounding box center [628, 32] width 14 height 14
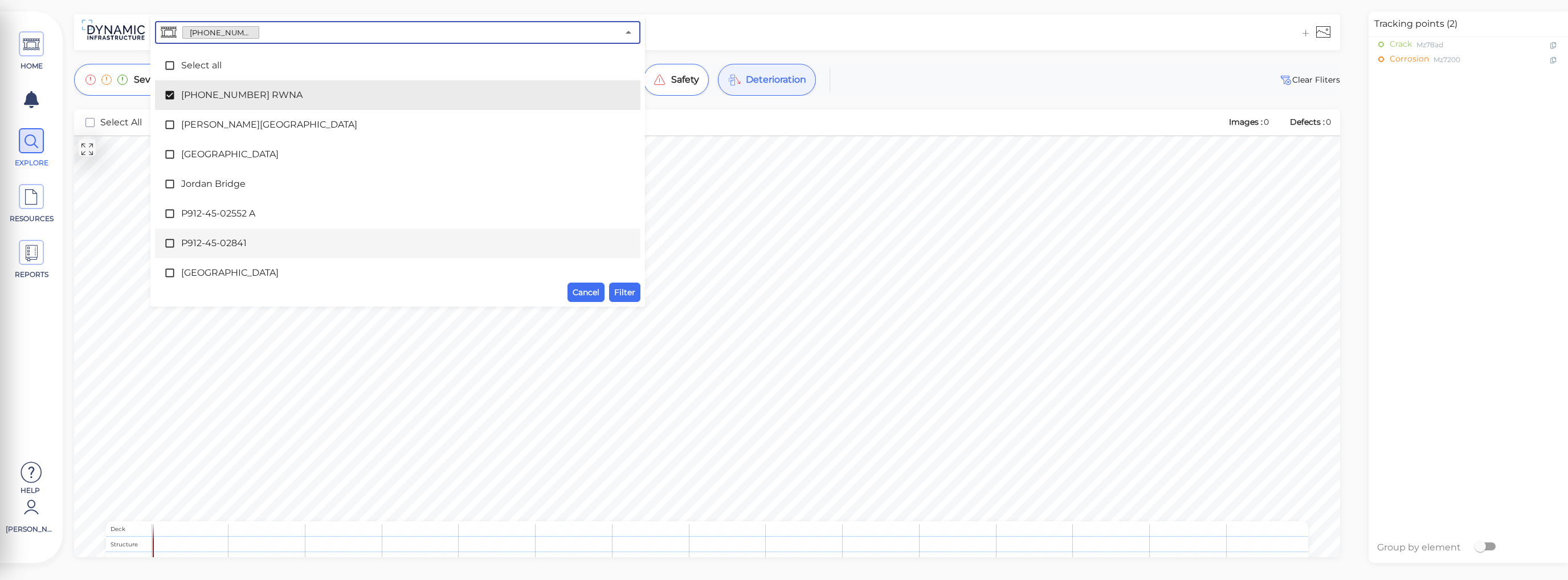
click at [172, 243] on icon at bounding box center [170, 243] width 11 height 11
click at [172, 93] on icon at bounding box center [170, 95] width 11 height 11
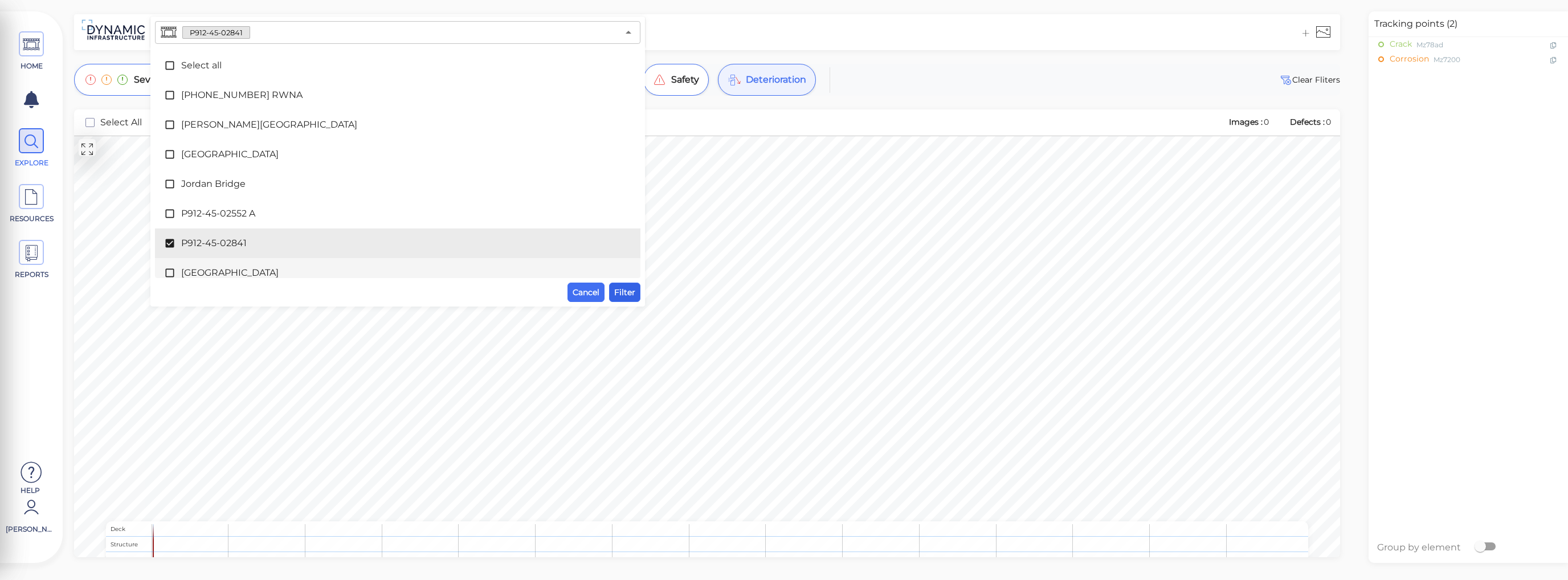
click at [619, 292] on span "Filter" at bounding box center [624, 292] width 21 height 14
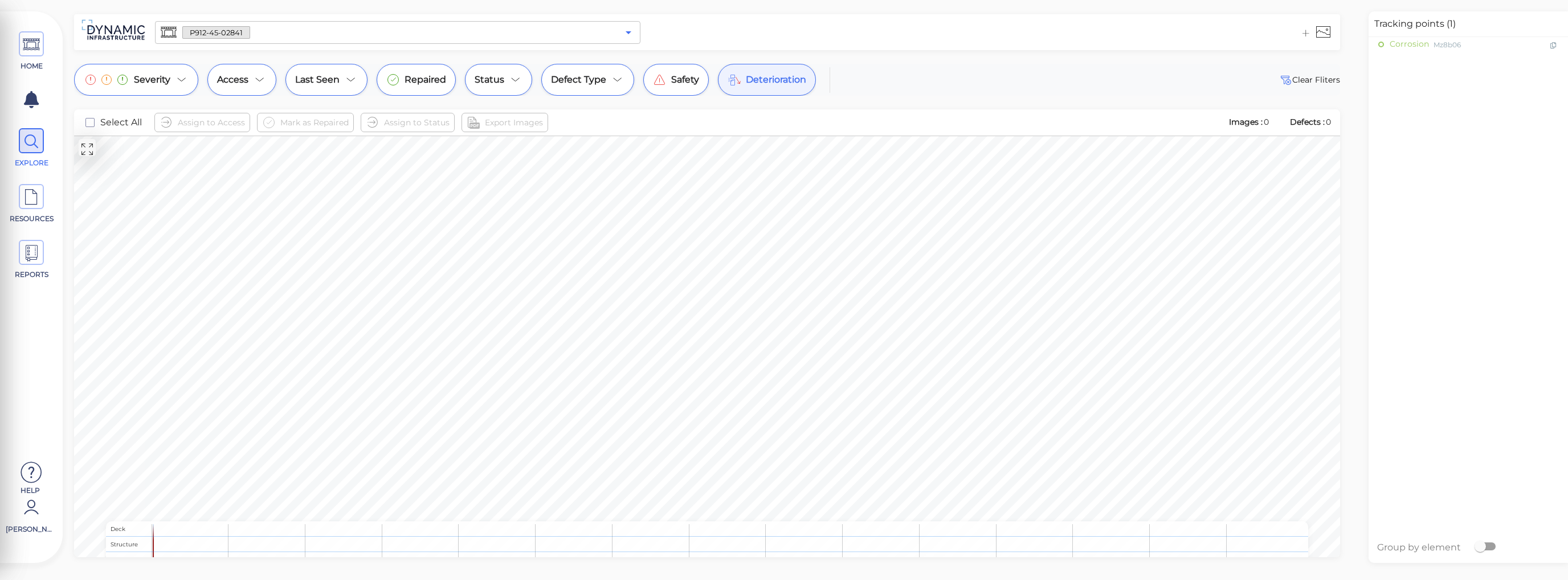
click at [633, 34] on icon "Open" at bounding box center [628, 32] width 14 height 14
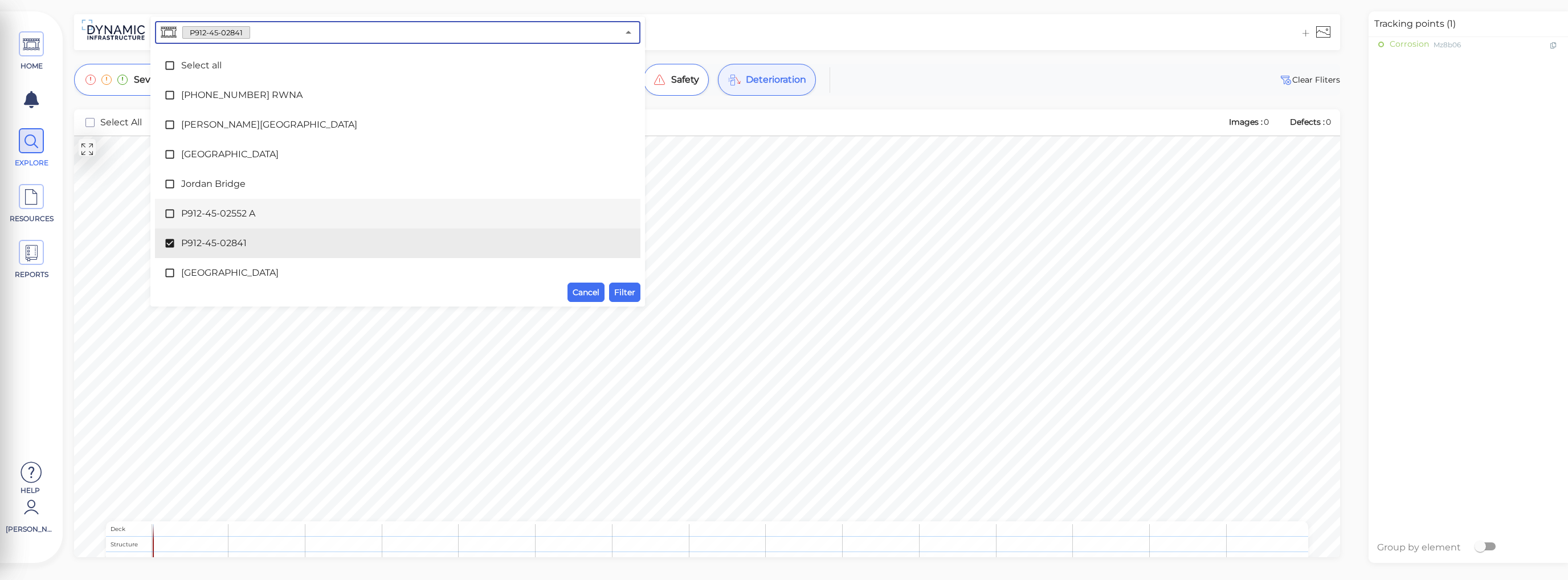
click at [171, 213] on icon at bounding box center [170, 213] width 11 height 11
click at [170, 245] on icon at bounding box center [169, 243] width 8 height 8
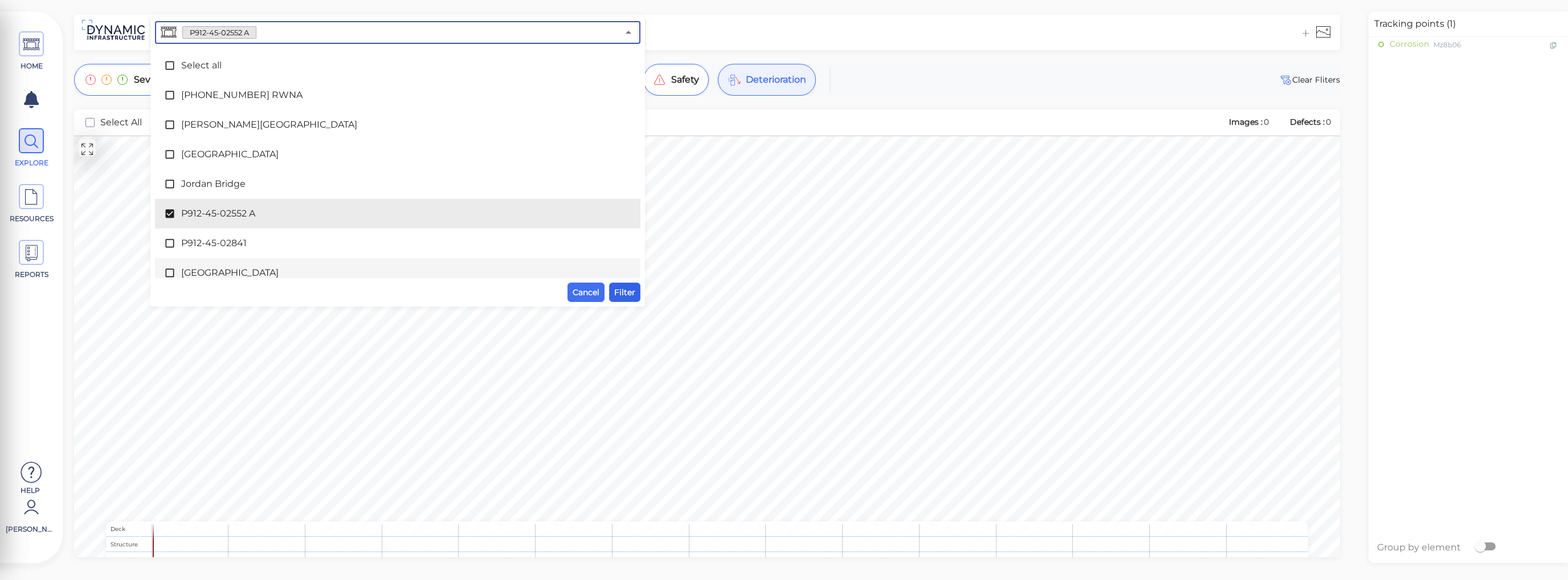
click at [627, 290] on span "Filter" at bounding box center [624, 292] width 21 height 14
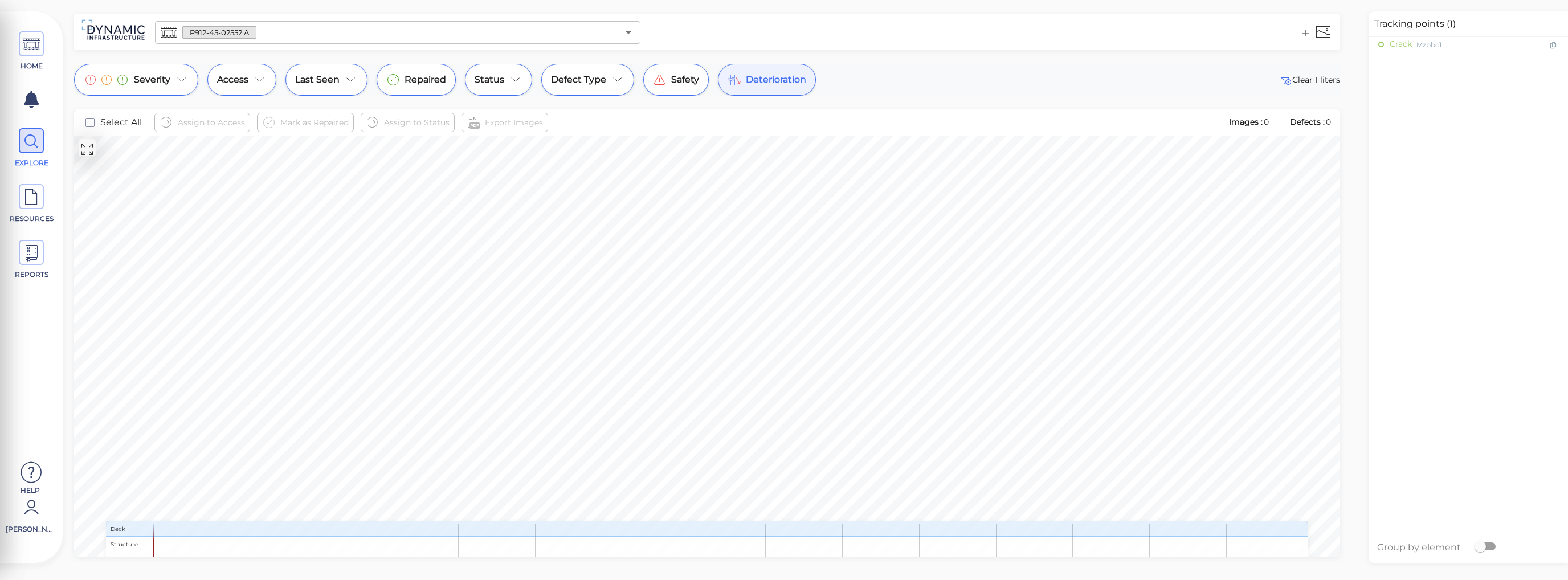
click at [238, 530] on span at bounding box center [707, 529] width 1203 height 16
click at [287, 530] on span at bounding box center [707, 529] width 1203 height 16
click at [352, 530] on span at bounding box center [707, 529] width 1203 height 16
click at [440, 530] on span at bounding box center [707, 529] width 1203 height 16
click at [504, 532] on span at bounding box center [707, 529] width 1203 height 16
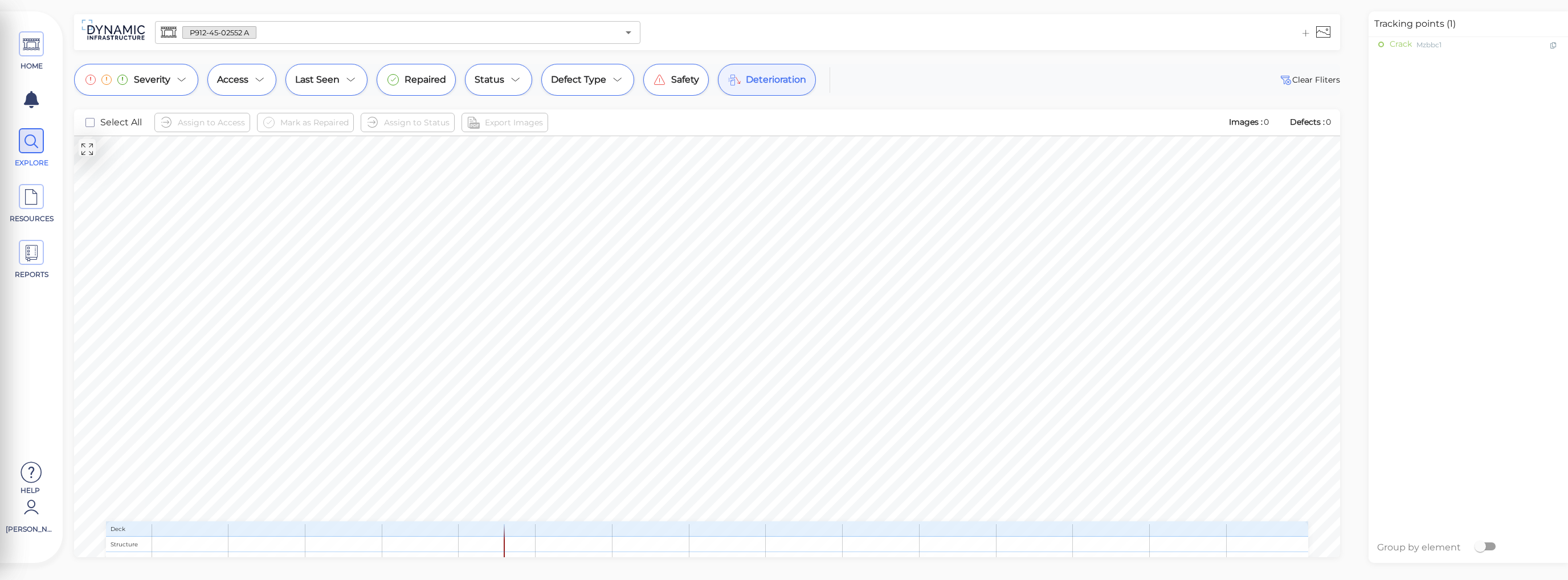
click at [581, 532] on span at bounding box center [707, 529] width 1203 height 16
click at [618, 531] on span at bounding box center [707, 529] width 1203 height 16
click at [639, 529] on span at bounding box center [707, 529] width 1203 height 16
click at [714, 528] on span at bounding box center [707, 529] width 1203 height 16
click at [1140, 530] on span at bounding box center [707, 529] width 1203 height 16
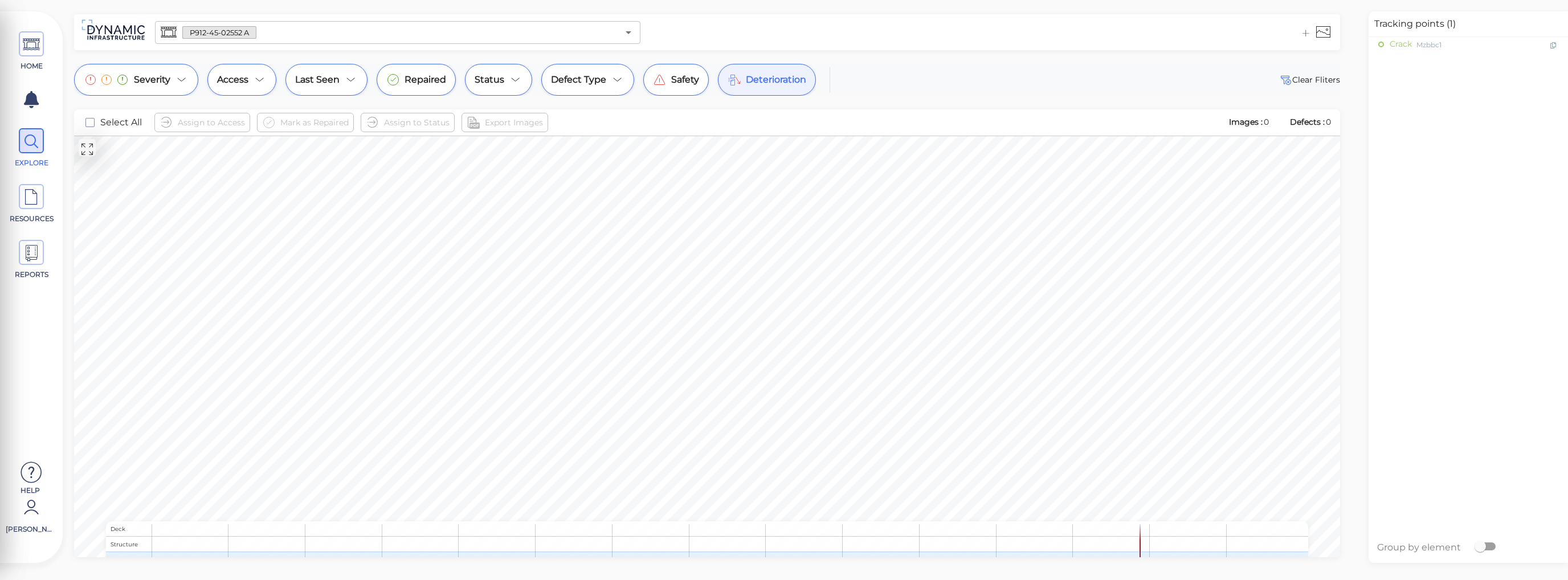
click at [195, 555] on span at bounding box center [707, 559] width 1203 height 14
click at [631, 32] on icon "Open" at bounding box center [628, 32] width 14 height 14
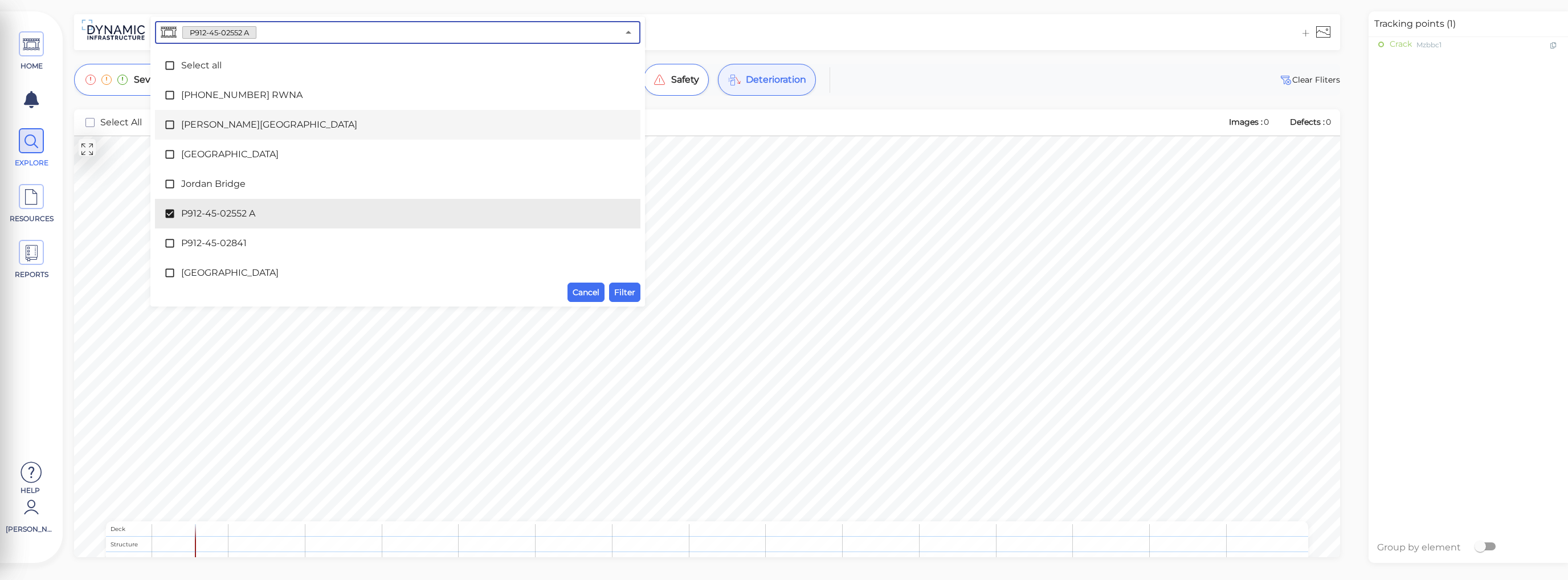
click at [194, 128] on span "Cline Avenue Bridge" at bounding box center [397, 124] width 433 height 14
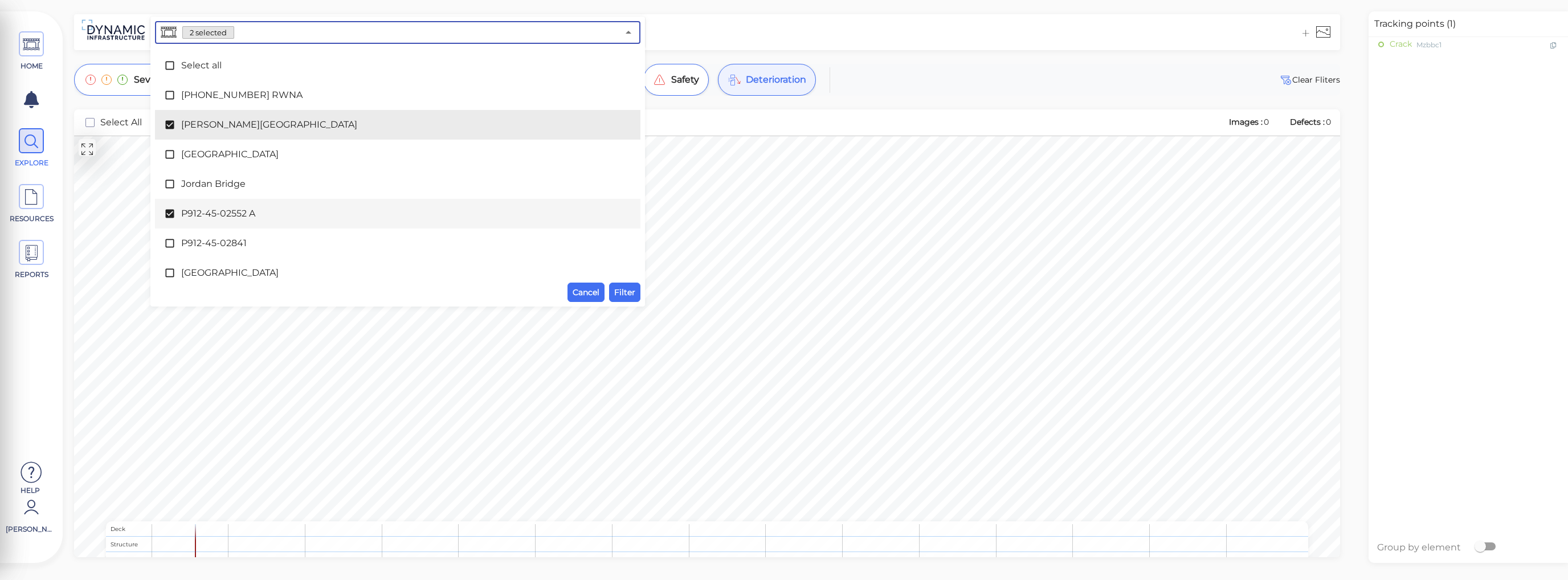
click at [171, 216] on icon at bounding box center [169, 213] width 8 height 8
click at [621, 293] on span "Filter" at bounding box center [624, 292] width 21 height 14
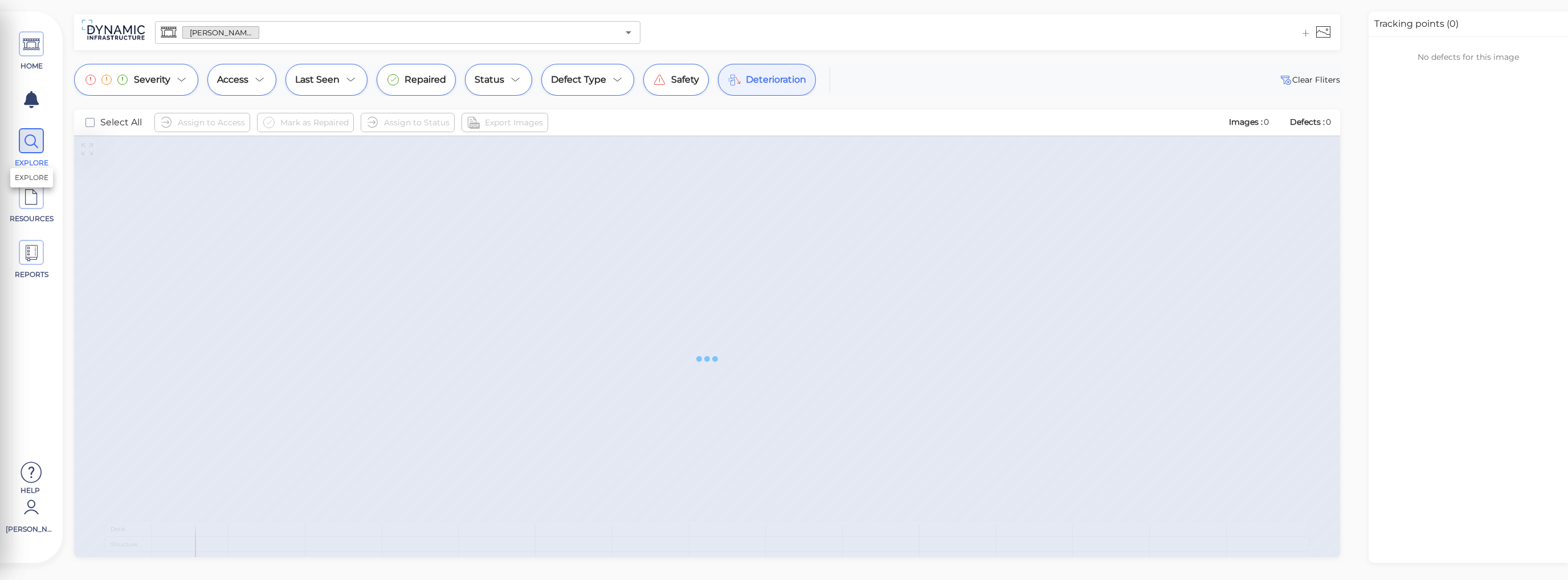
click at [34, 138] on icon at bounding box center [32, 142] width 17 height 26
